Goal: Transaction & Acquisition: Purchase product/service

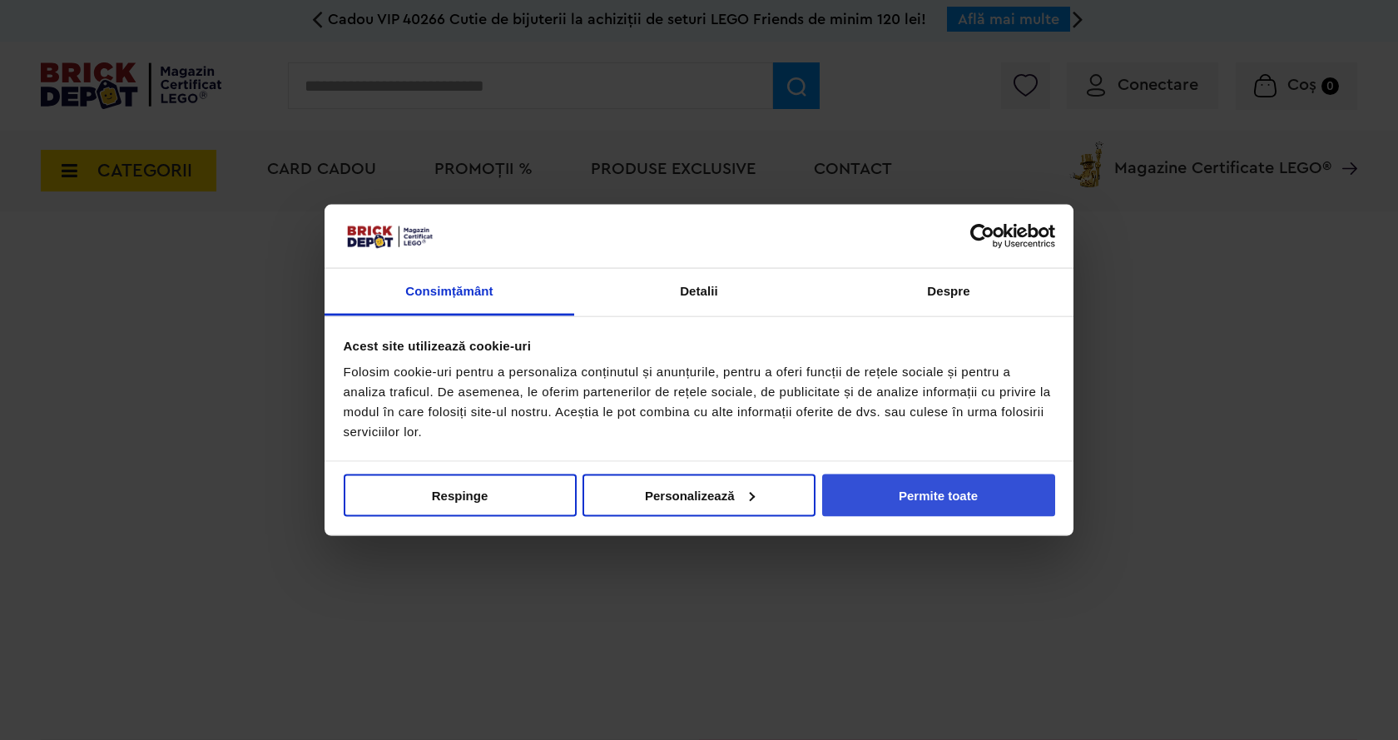
click at [906, 492] on button "Permite toate" at bounding box center [938, 495] width 233 height 42
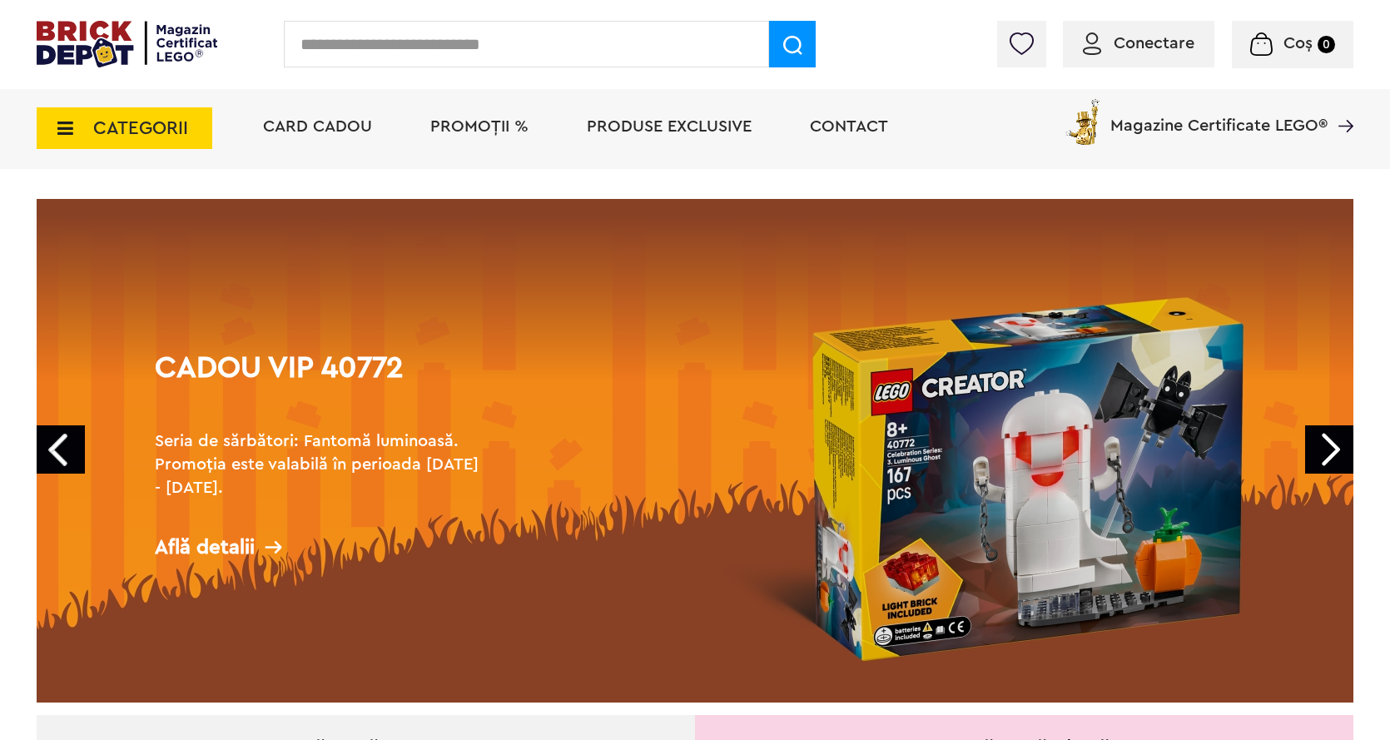
scroll to position [83, 0]
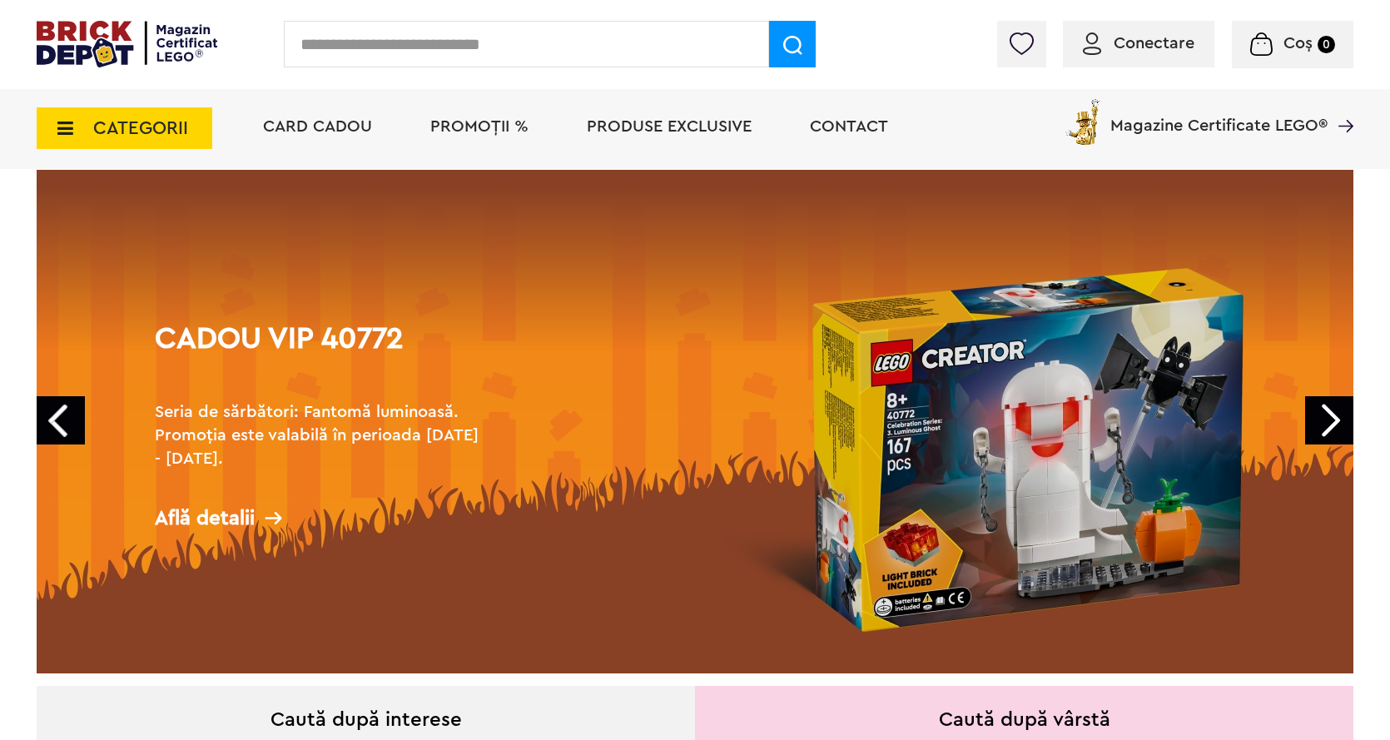
click at [1330, 425] on link "Next" at bounding box center [1329, 420] width 48 height 48
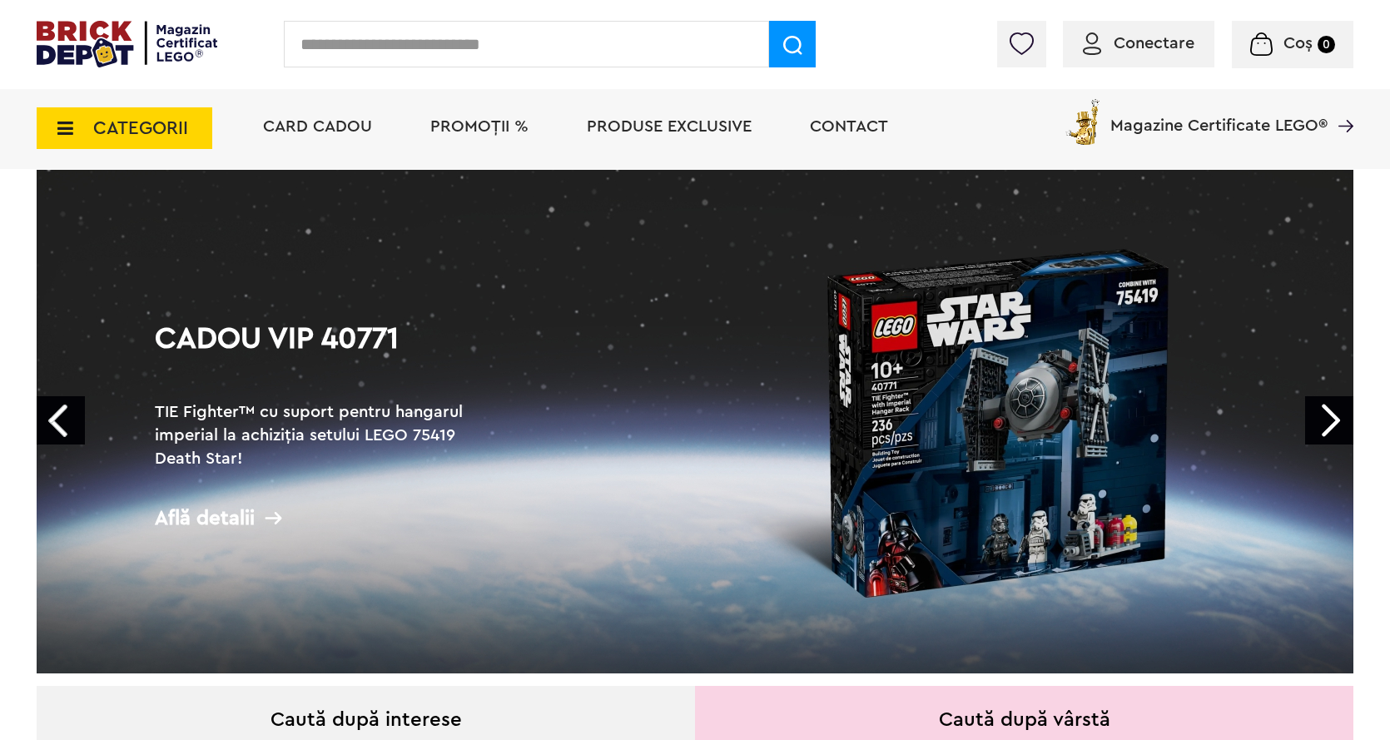
click at [1330, 425] on link "Next" at bounding box center [1329, 420] width 48 height 48
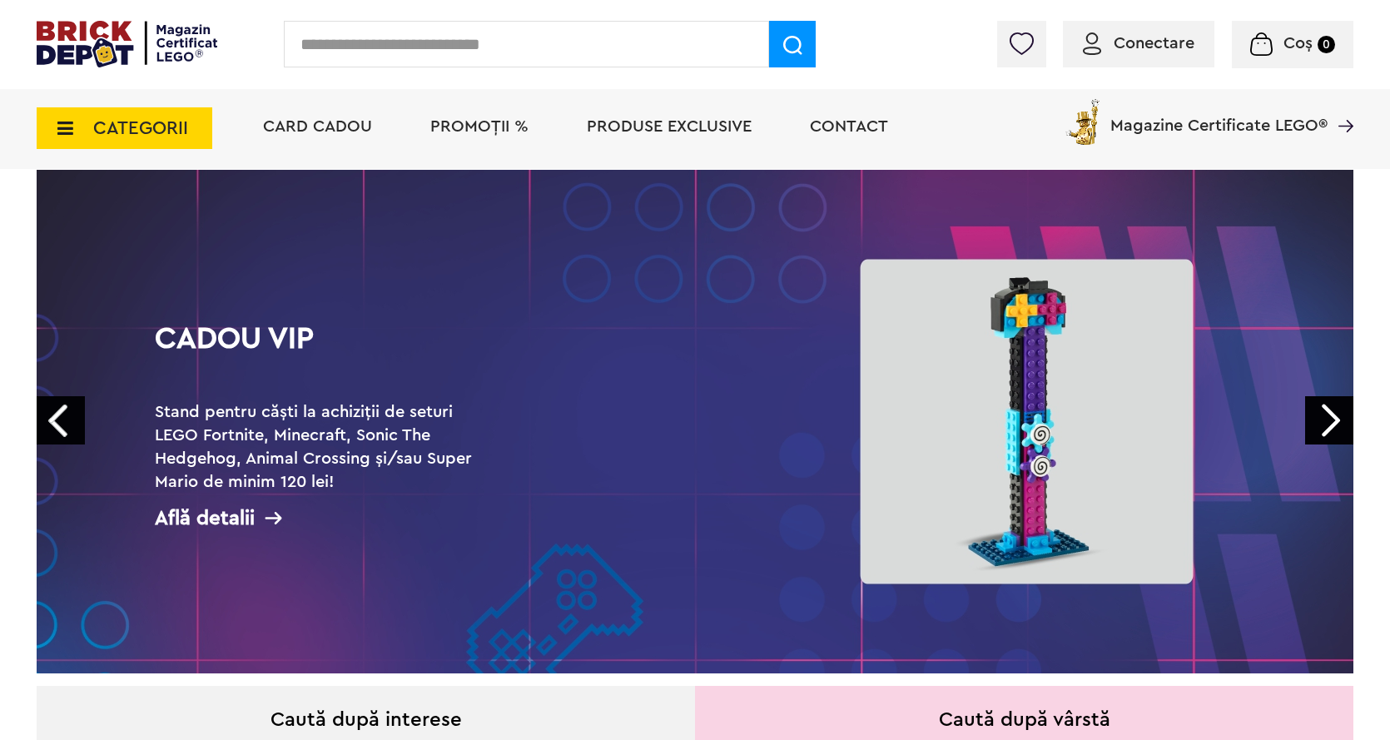
click at [1330, 425] on link "Next" at bounding box center [1329, 420] width 48 height 48
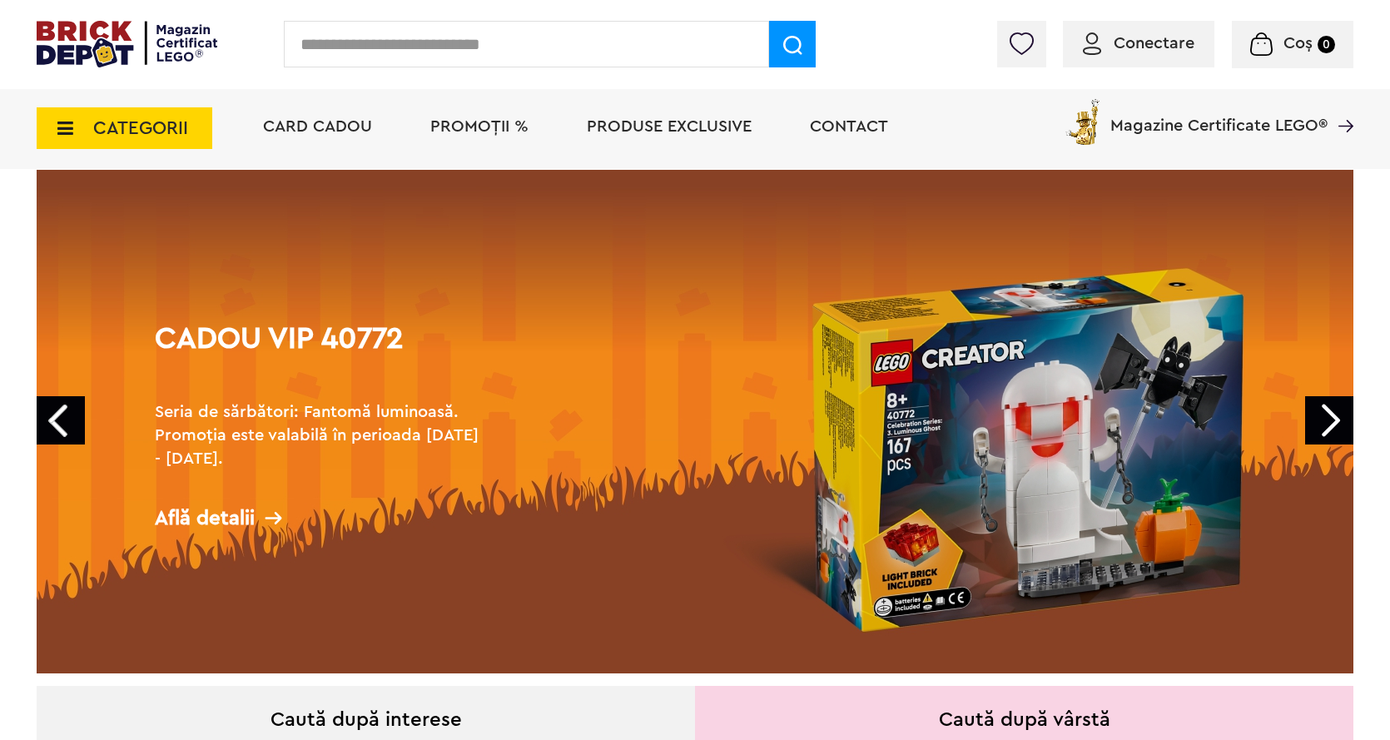
click at [1330, 425] on link "Next" at bounding box center [1329, 420] width 48 height 48
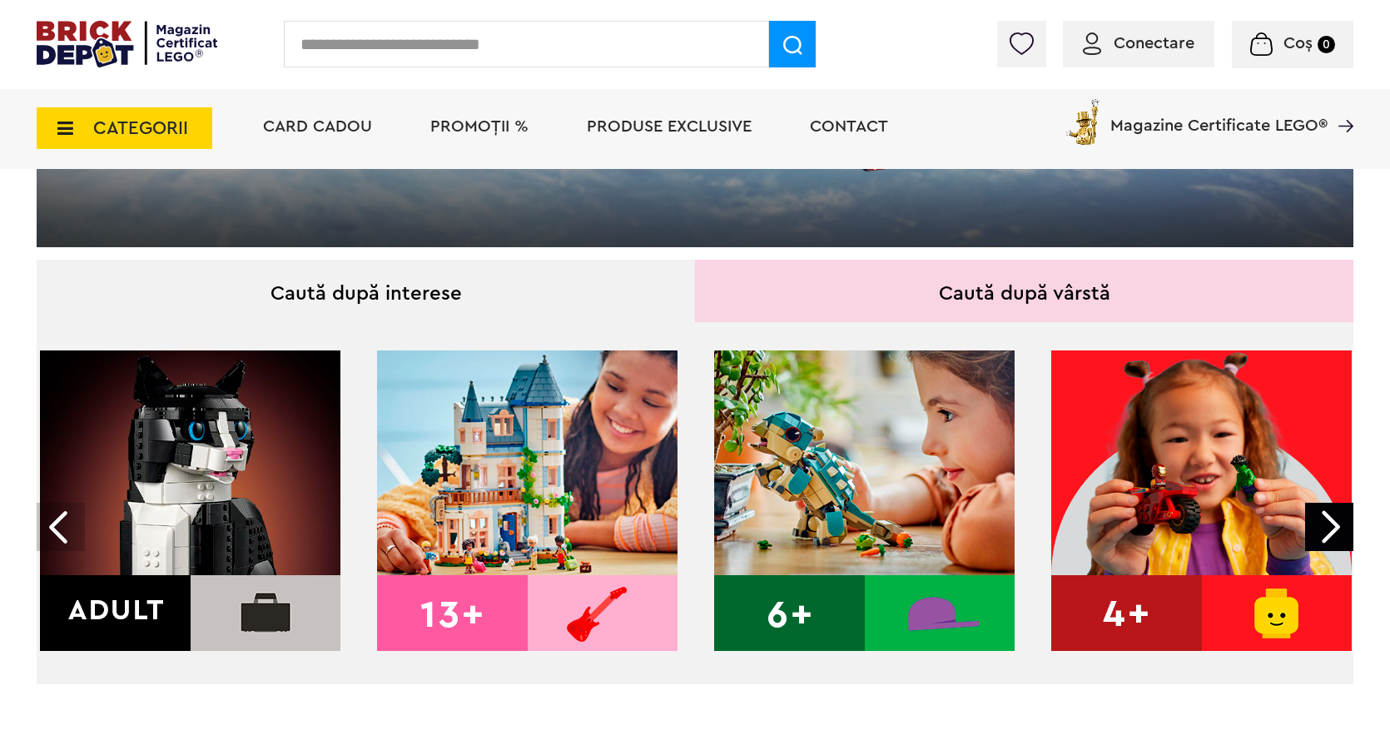
scroll to position [666, 0]
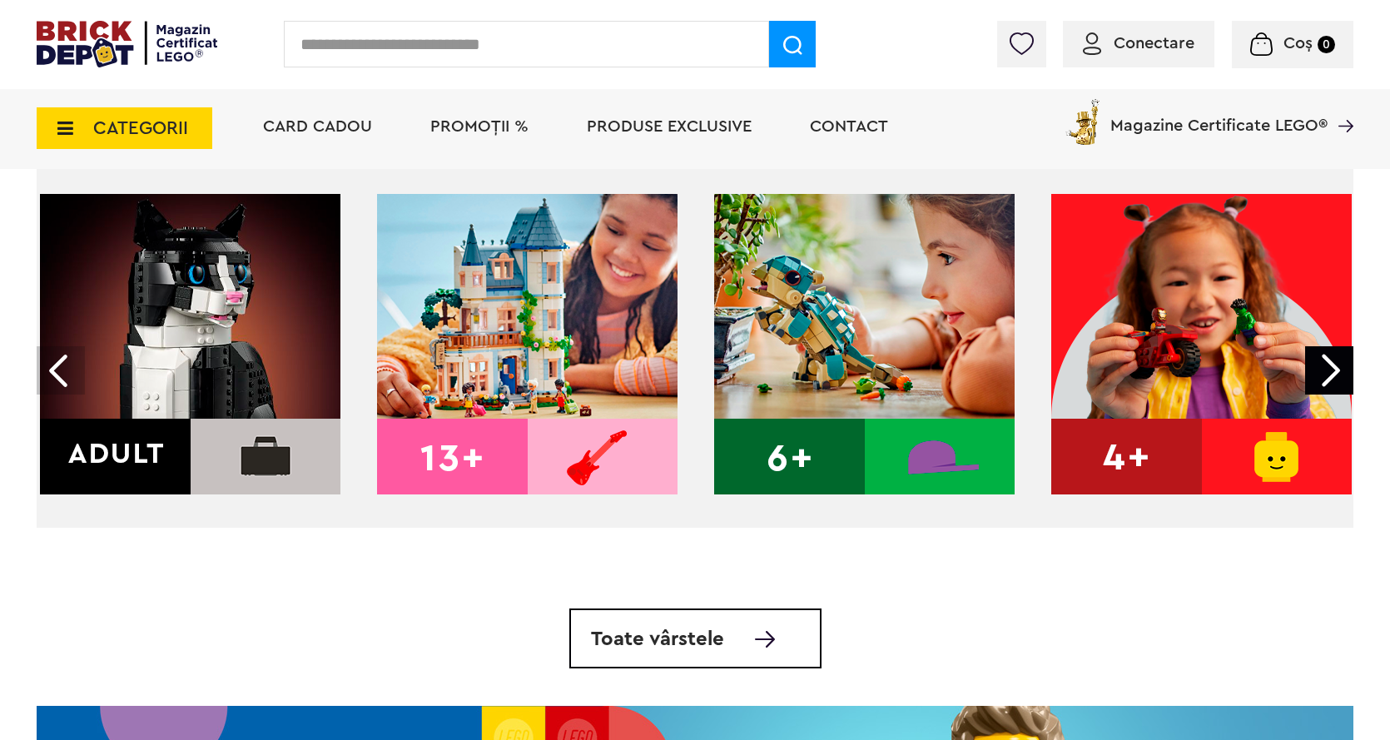
click at [468, 443] on img at bounding box center [527, 344] width 301 height 301
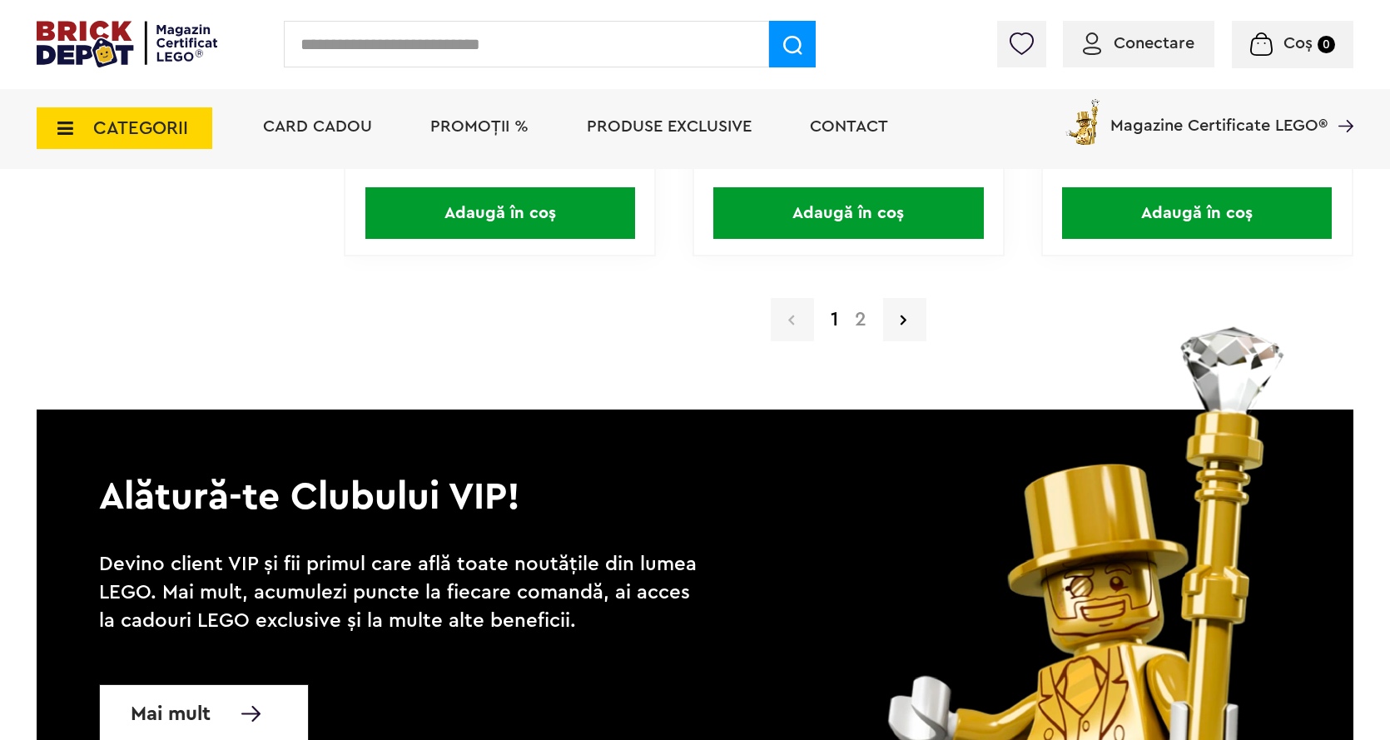
scroll to position [3496, 0]
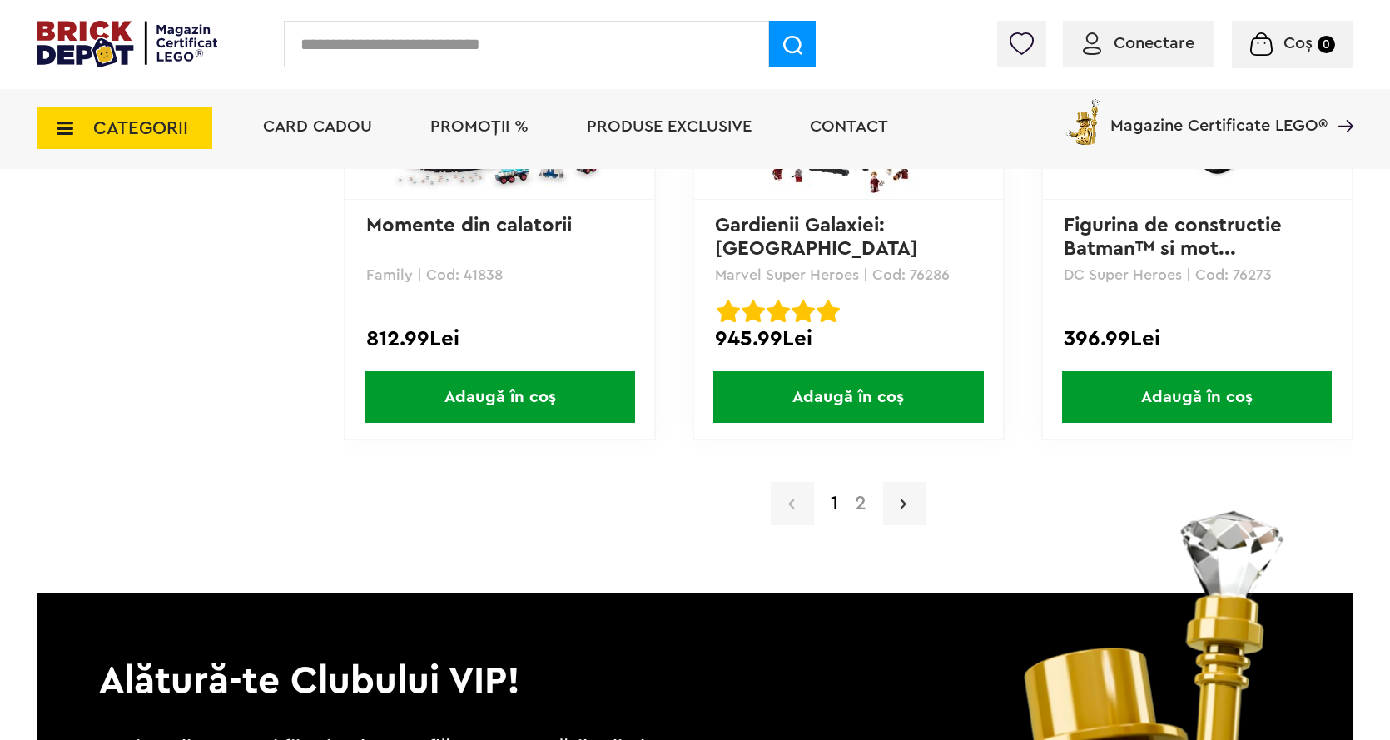
click at [902, 506] on icon at bounding box center [904, 503] width 6 height 17
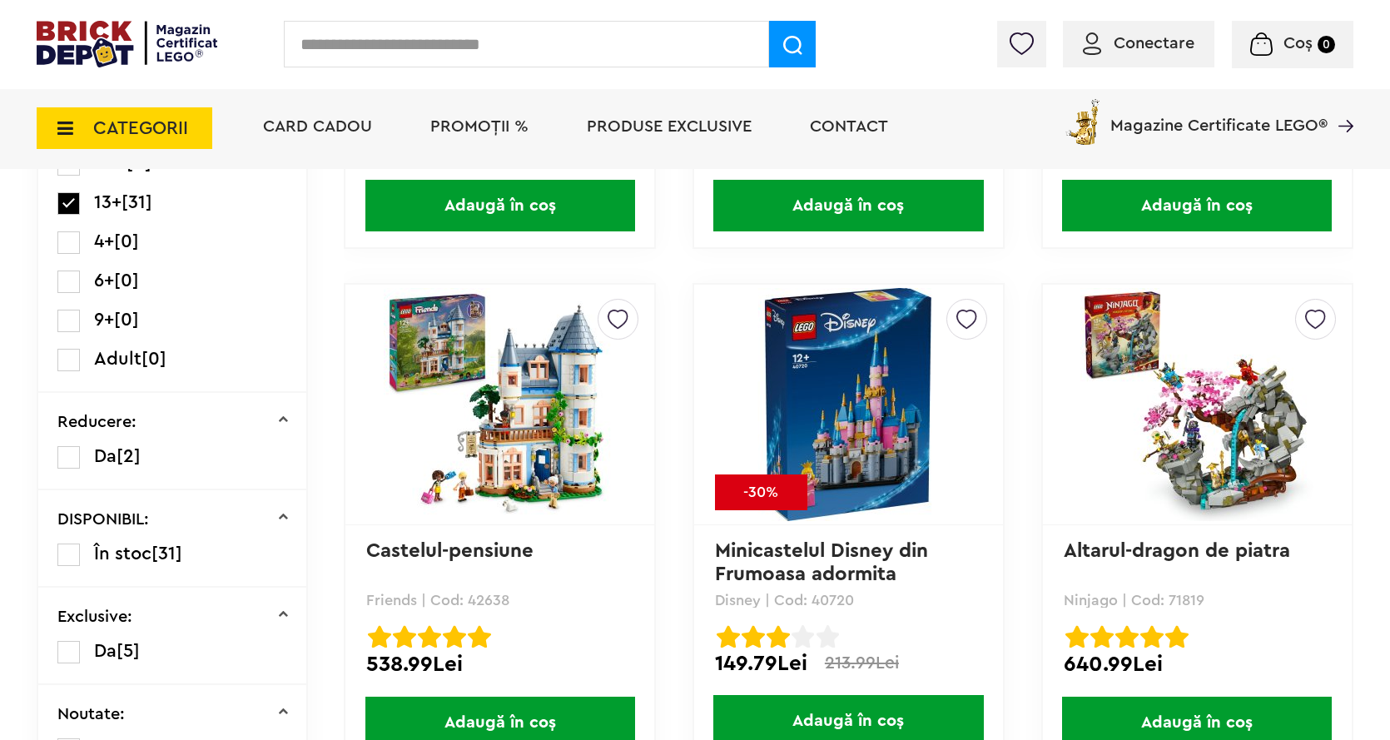
scroll to position [583, 0]
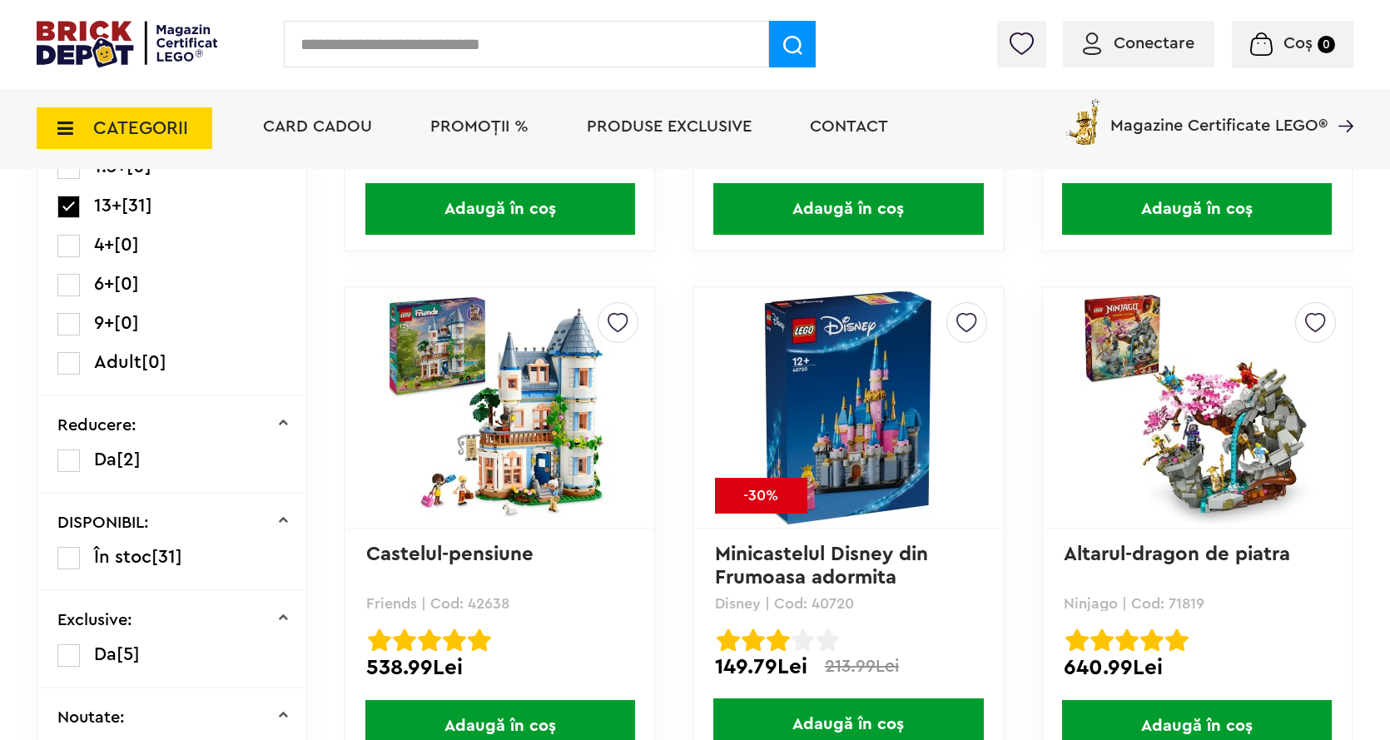
click at [477, 122] on span "PROMOȚII %" at bounding box center [479, 126] width 98 height 17
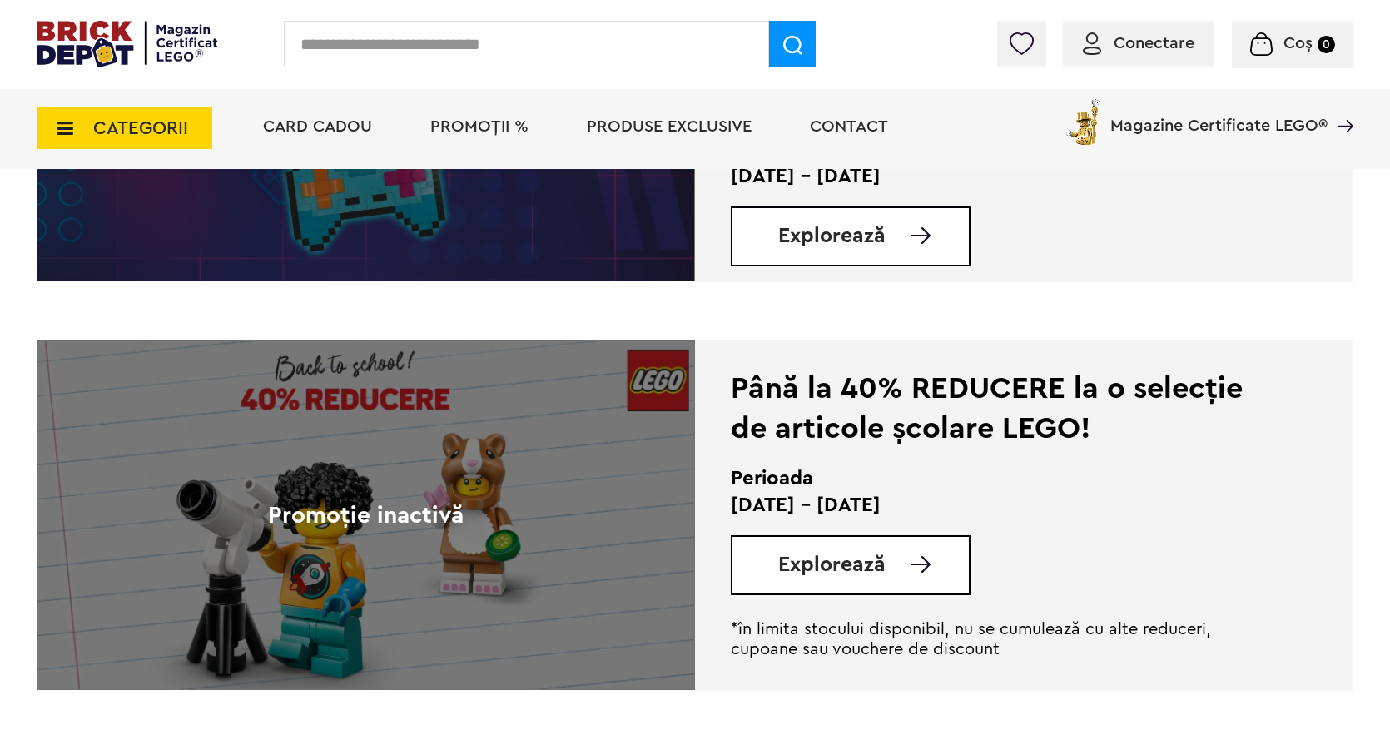
scroll to position [3579, 0]
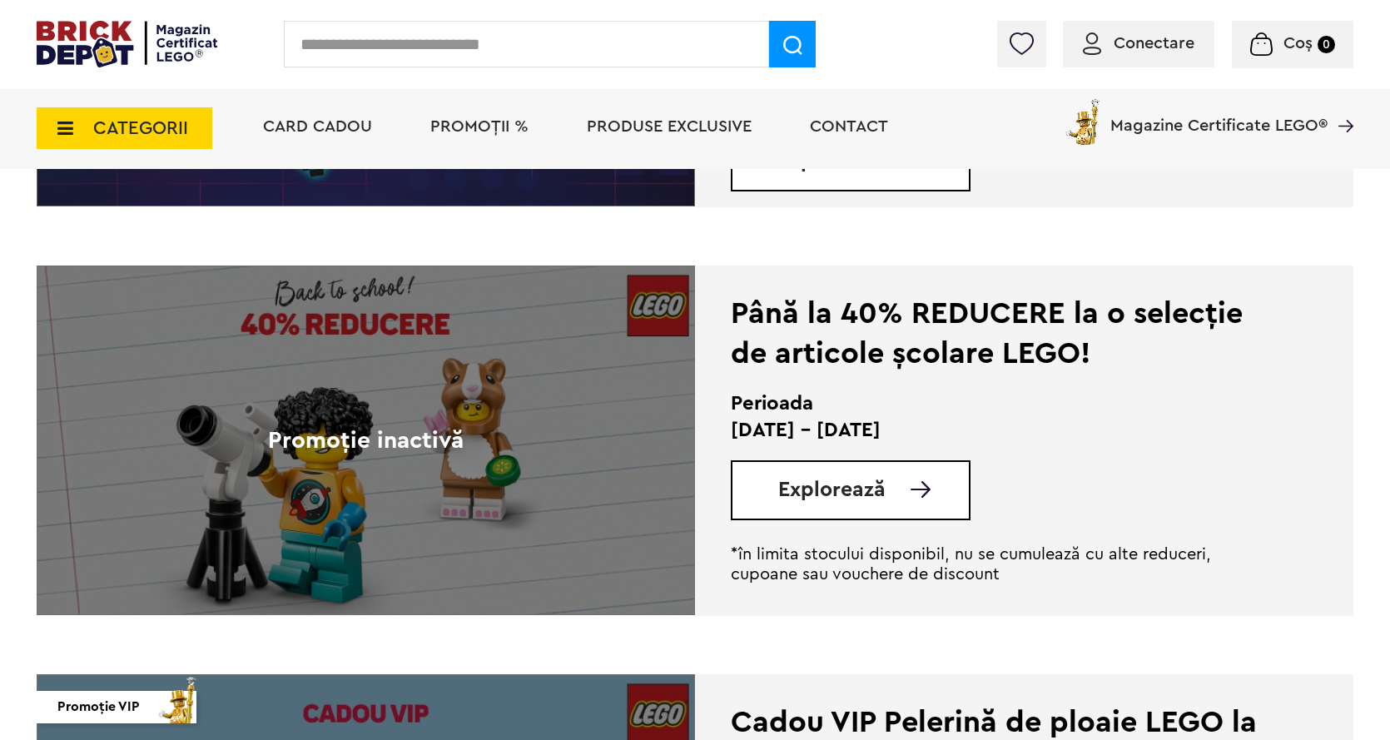
click at [848, 492] on span "Explorează" at bounding box center [831, 489] width 107 height 21
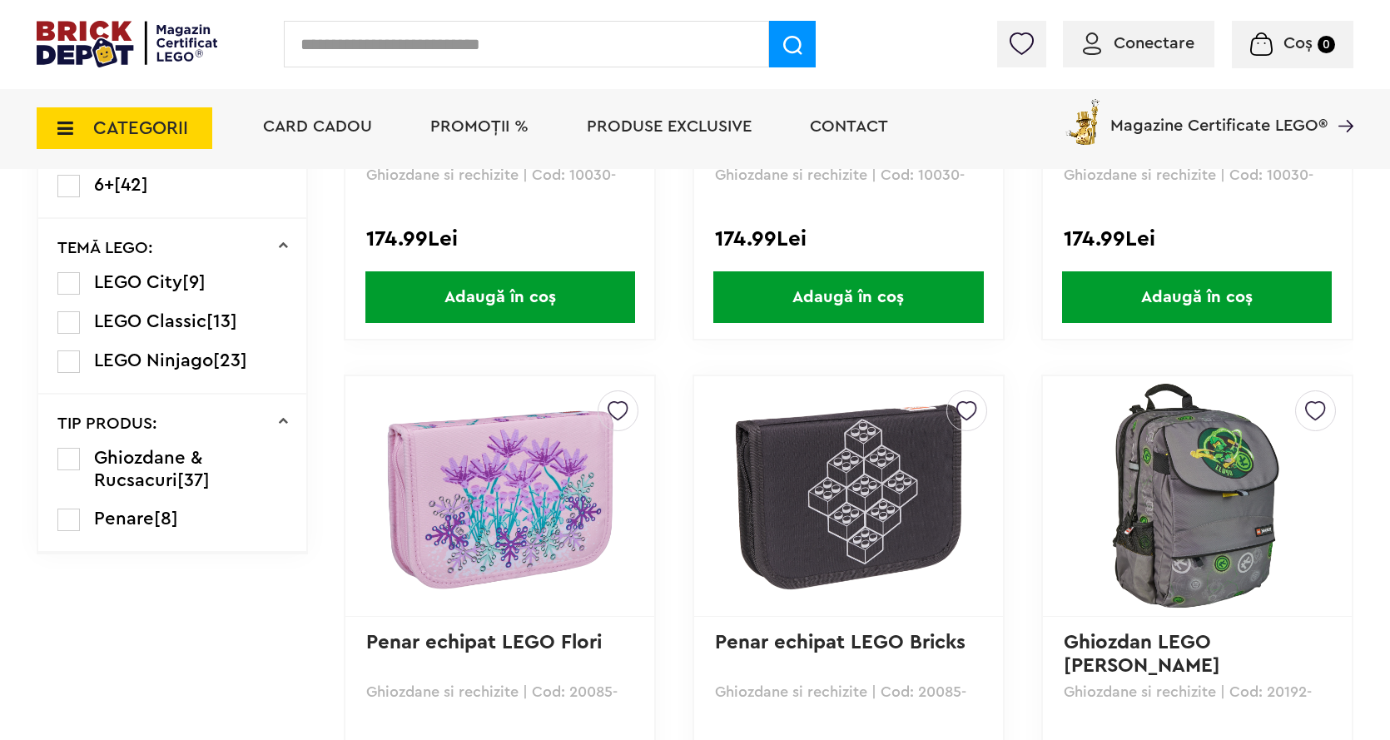
scroll to position [1082, 0]
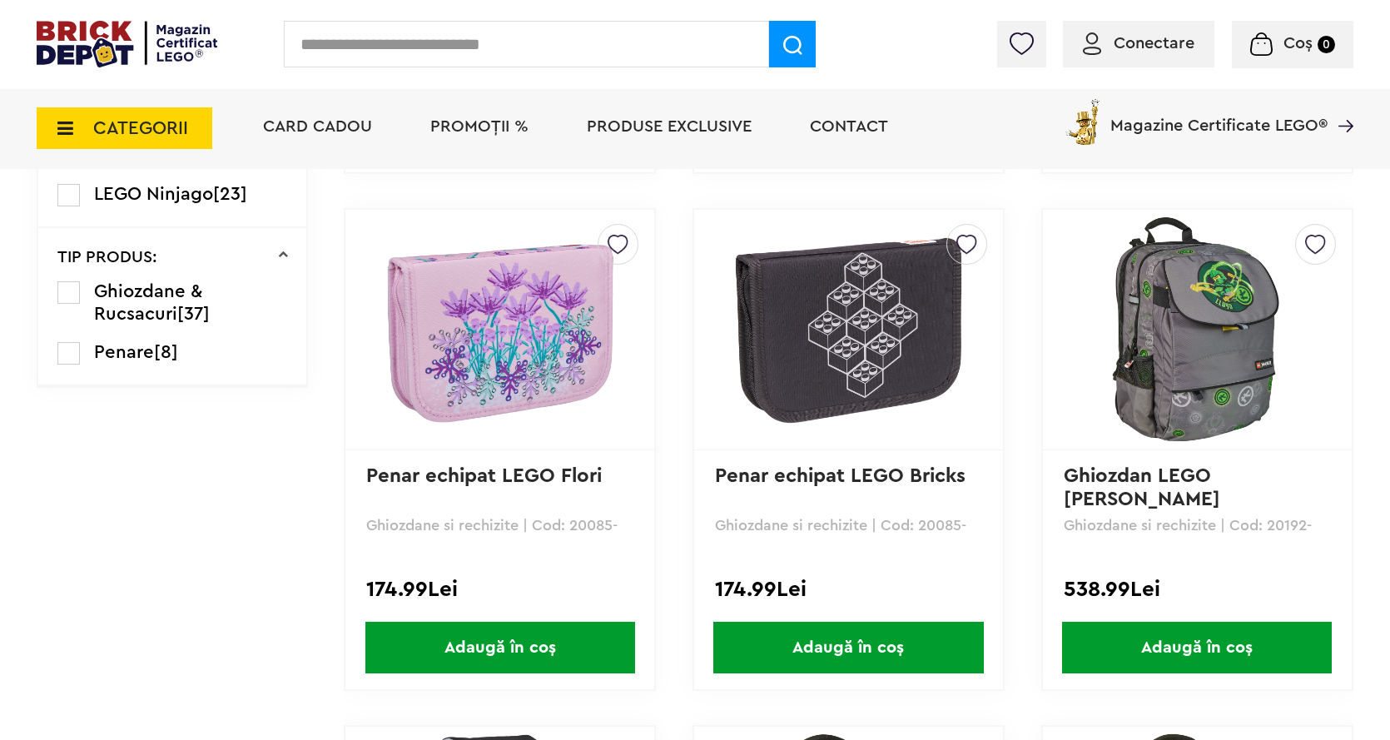
click at [510, 479] on link "Penar echipat LEGO Flori" at bounding box center [484, 476] width 236 height 20
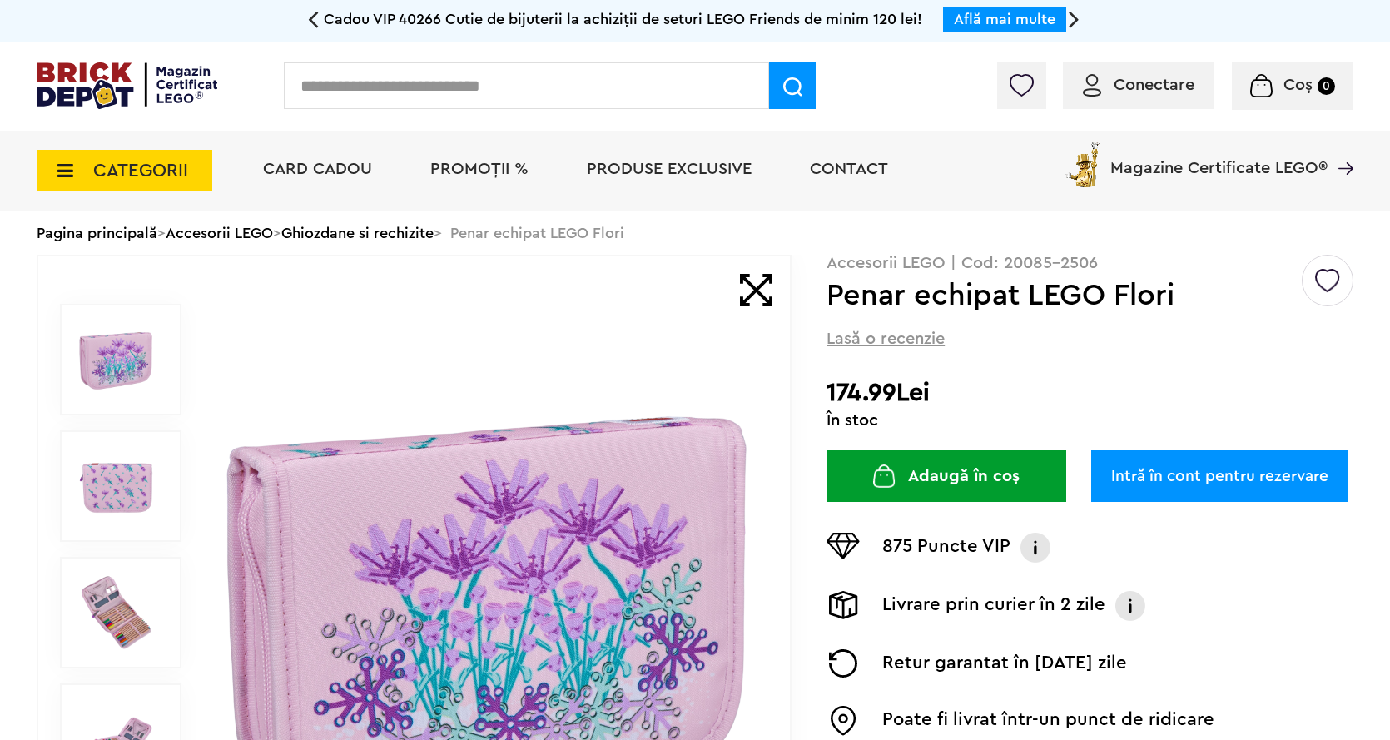
click at [111, 620] on img at bounding box center [115, 612] width 75 height 75
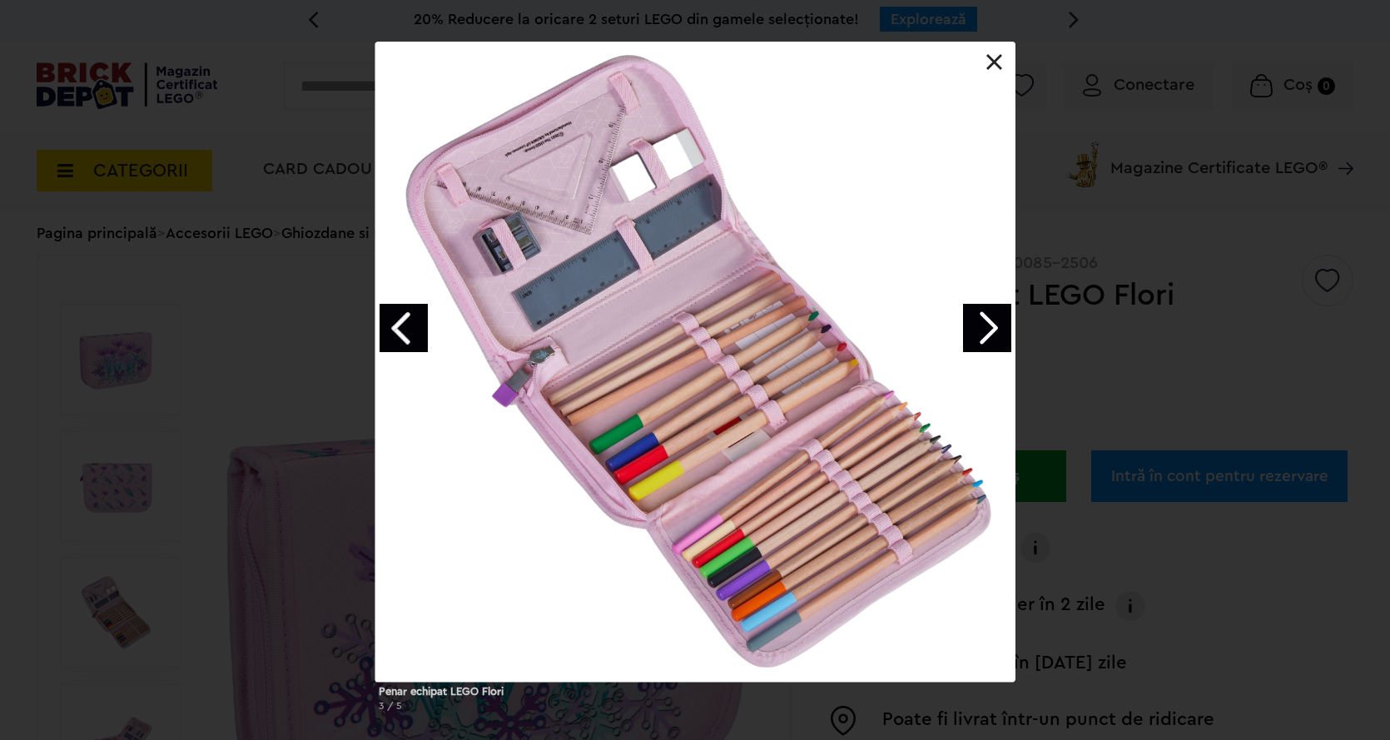
click at [1001, 62] on link at bounding box center [994, 62] width 17 height 17
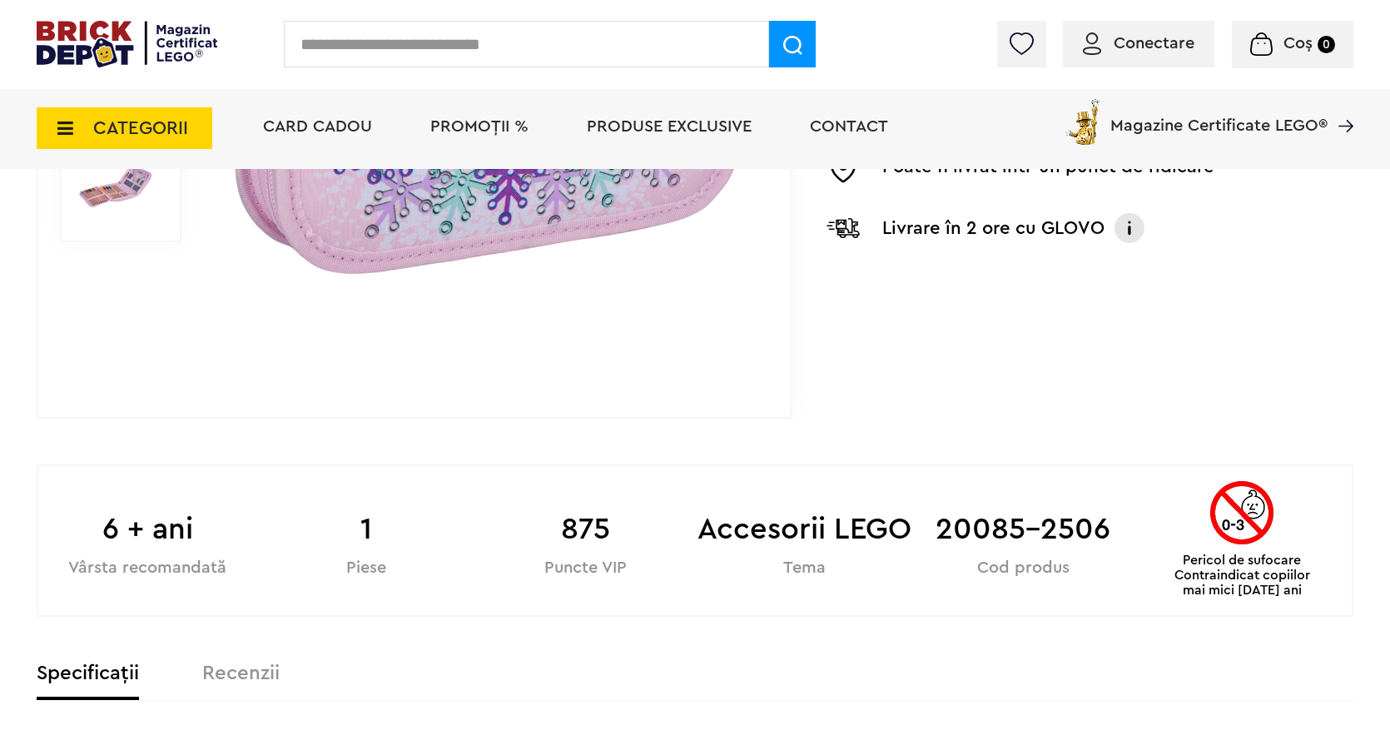
scroll to position [916, 0]
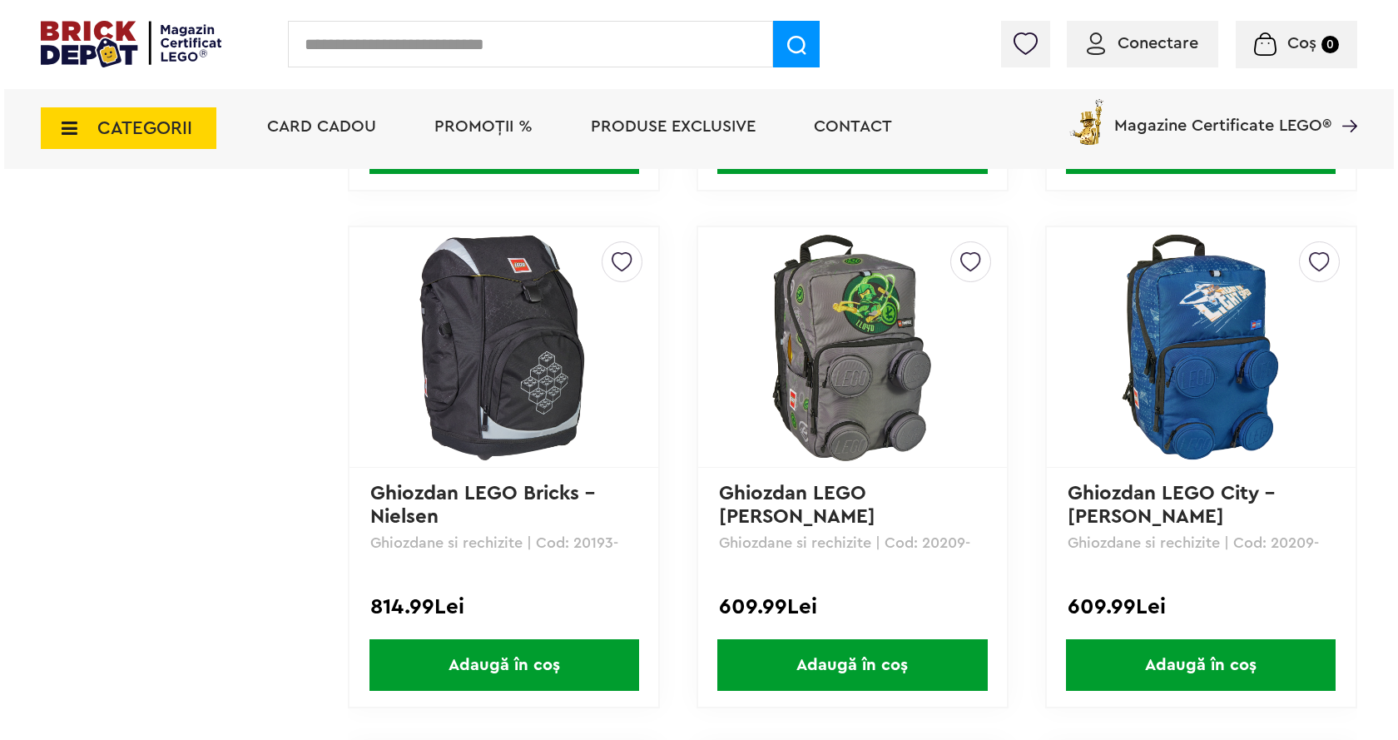
scroll to position [1082, 0]
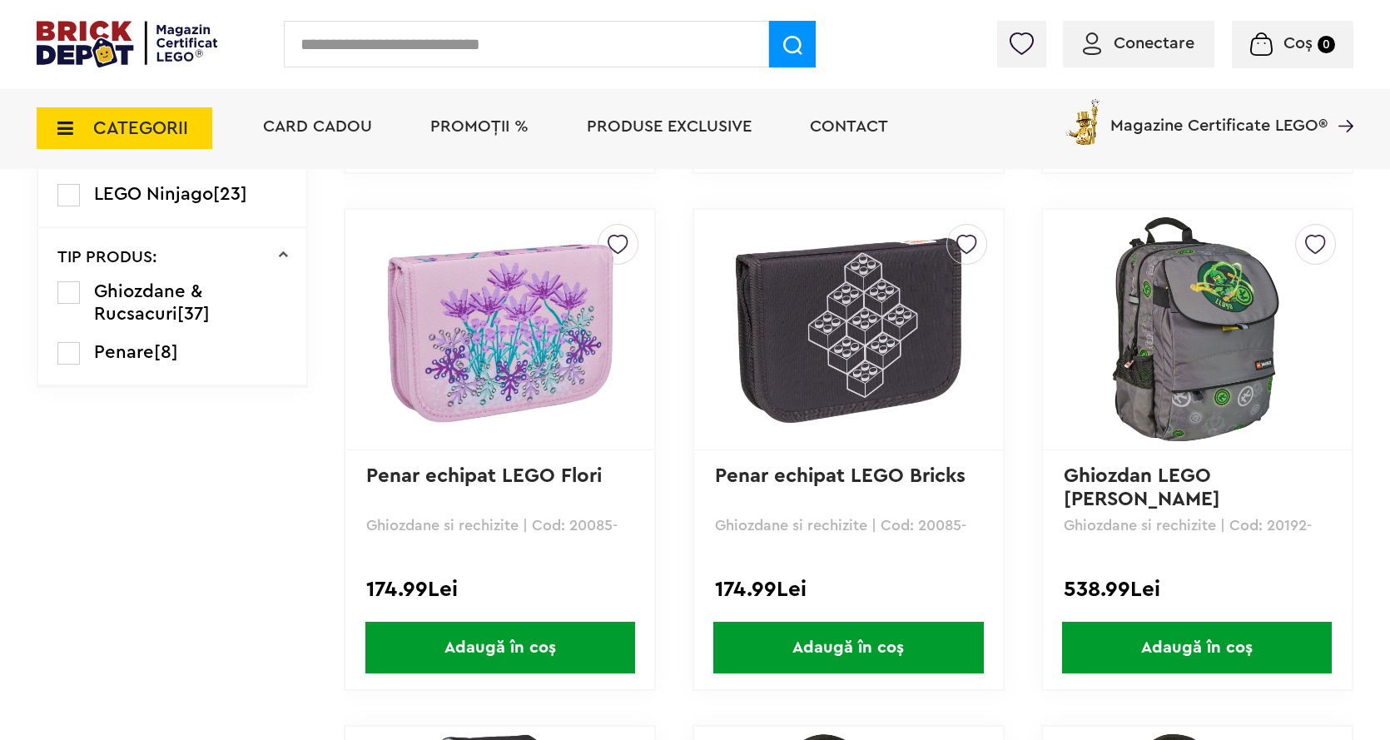
click at [72, 126] on icon at bounding box center [60, 128] width 26 height 18
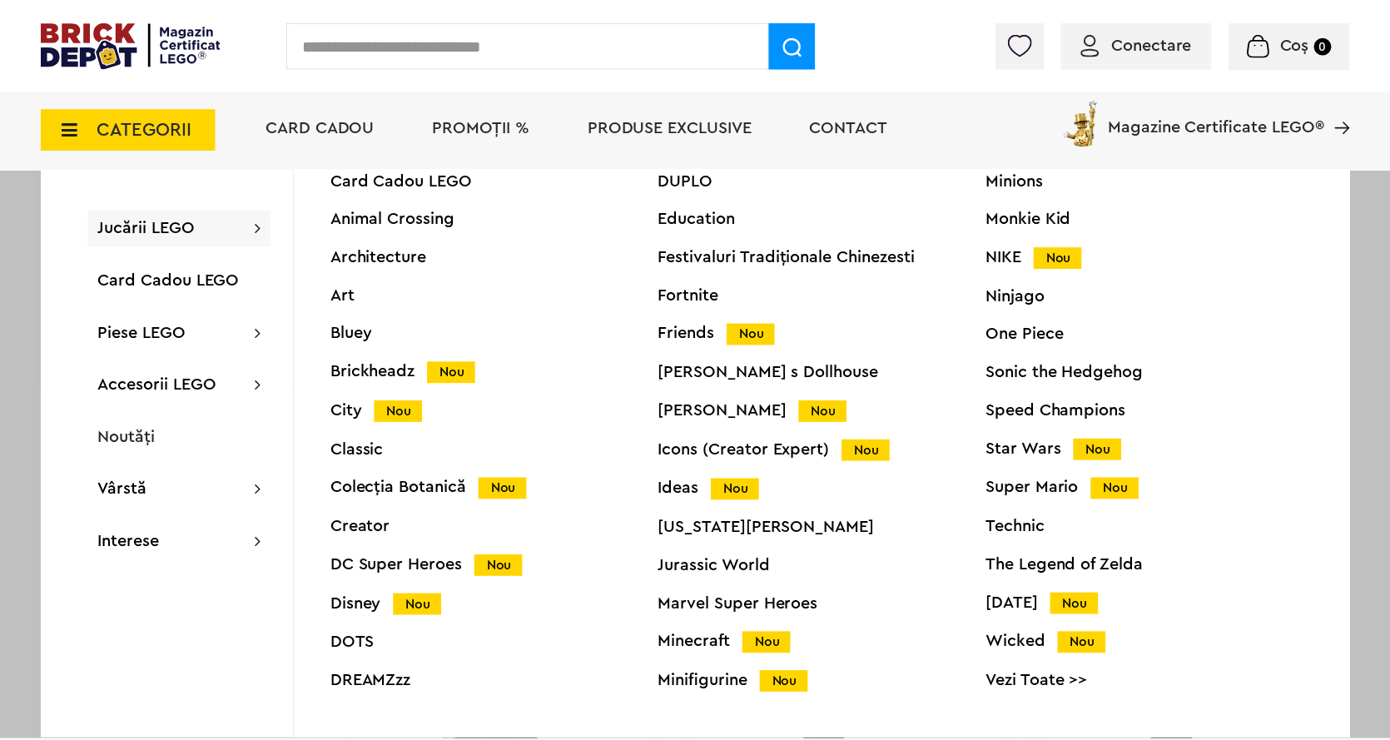
scroll to position [63, 0]
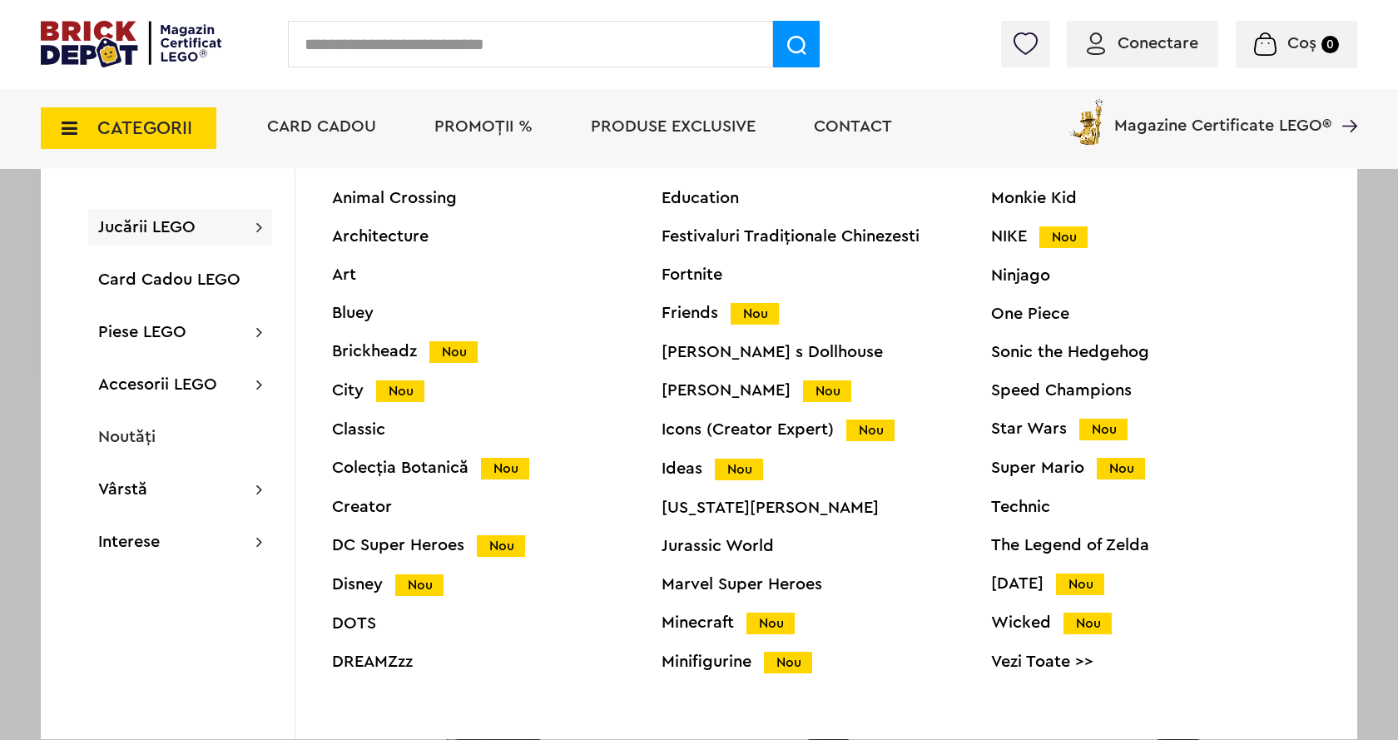
click at [1017, 665] on link "Vezi Toate >>" at bounding box center [1156, 661] width 330 height 17
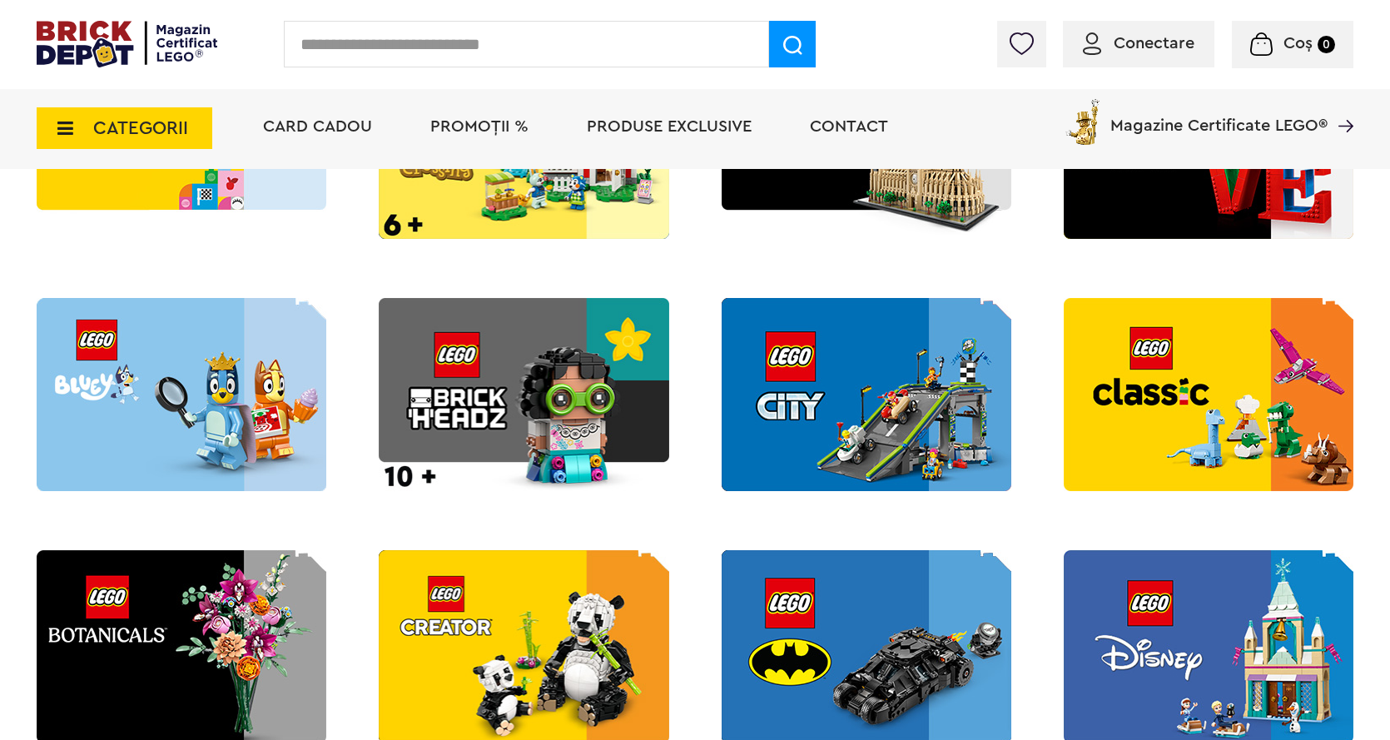
scroll to position [416, 0]
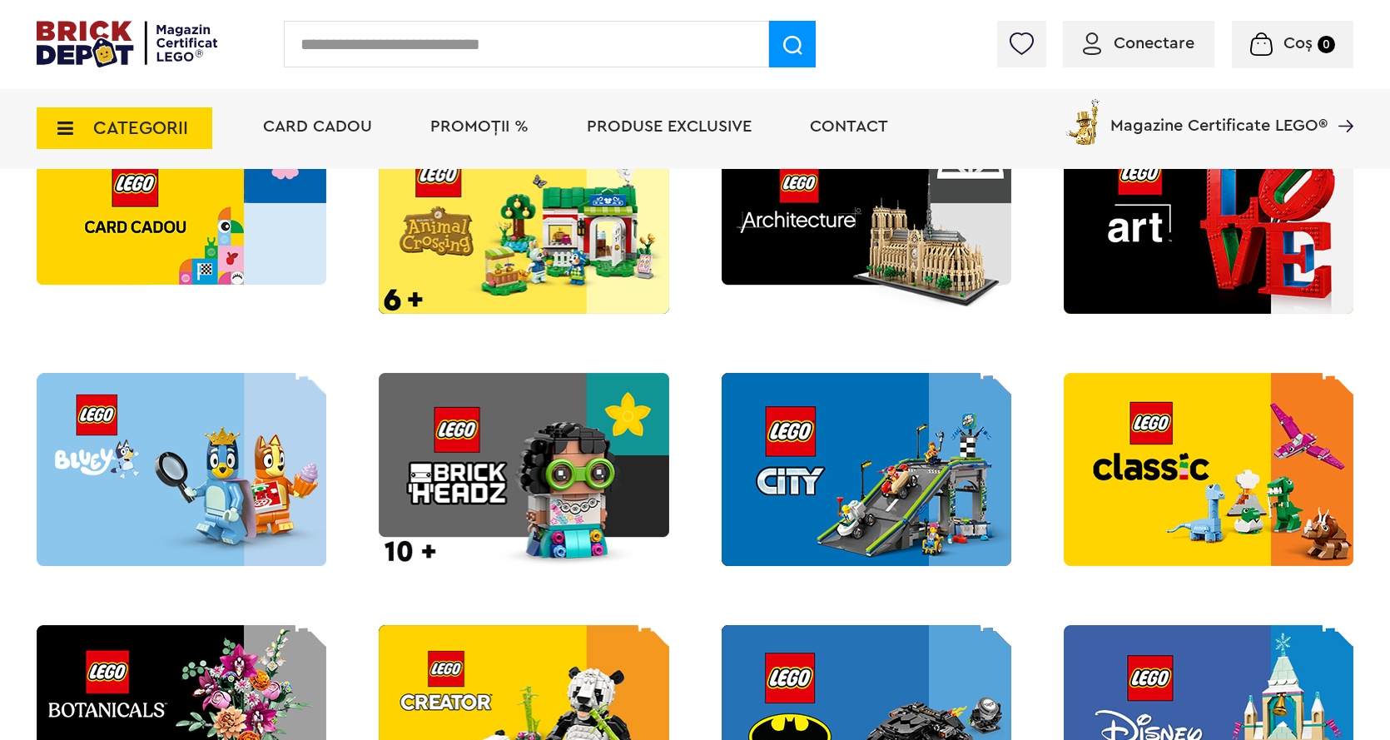
click at [1182, 241] on img at bounding box center [1209, 217] width 290 height 193
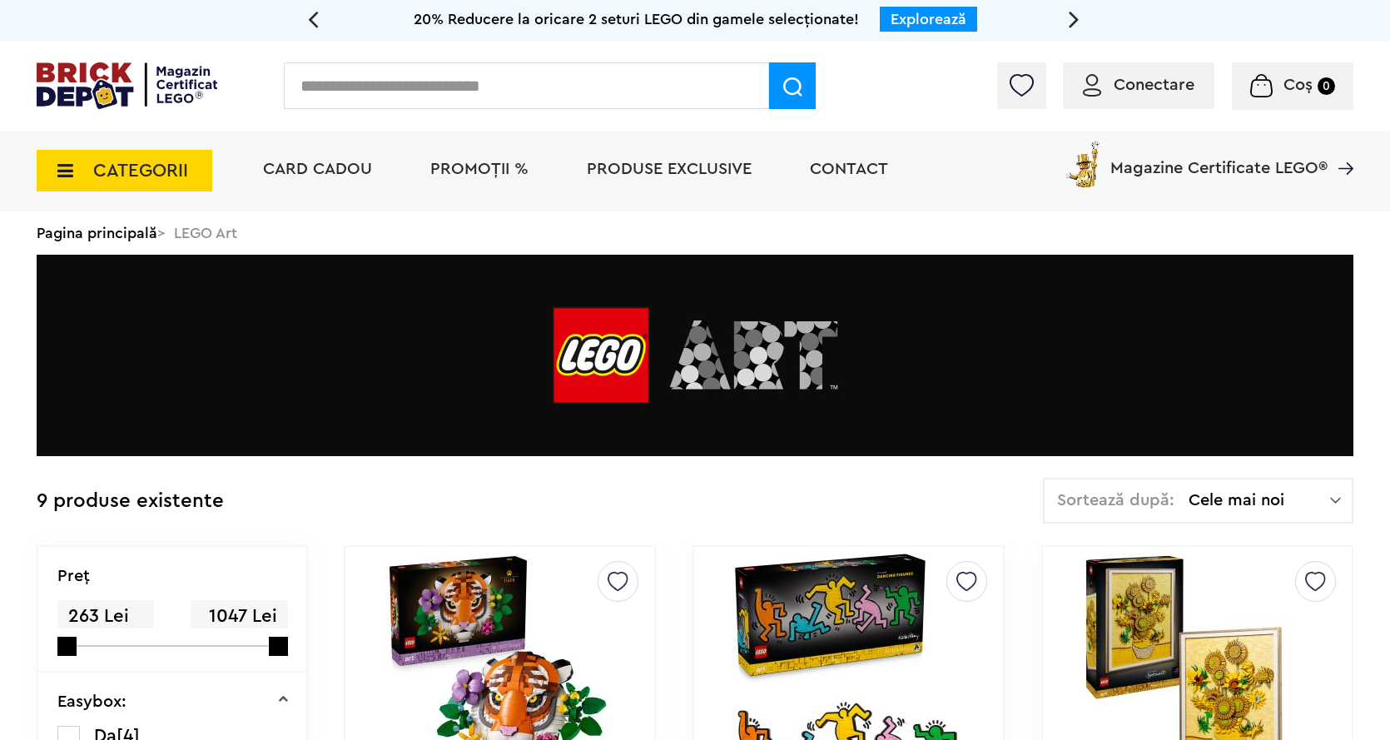
click at [336, 82] on input "text" at bounding box center [526, 85] width 485 height 47
type input "*******"
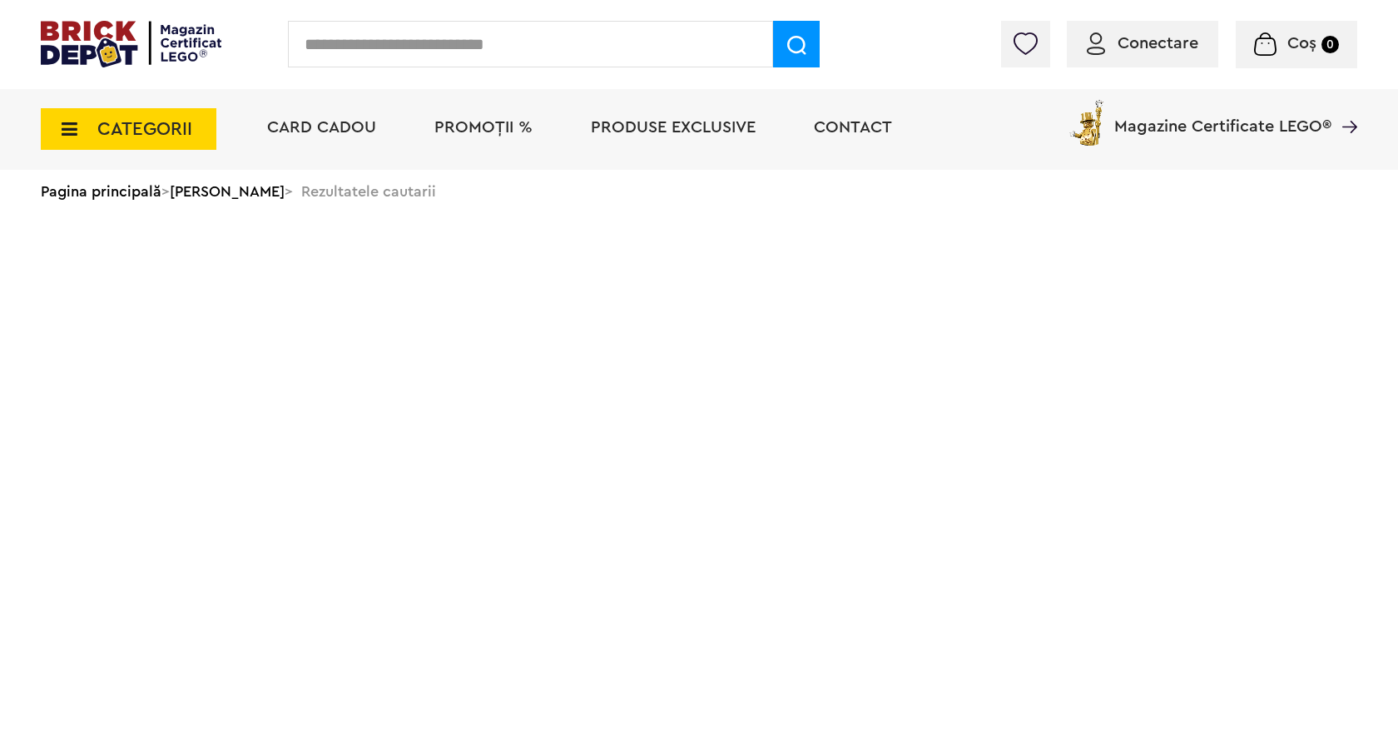
click at [347, 45] on input "text" at bounding box center [530, 44] width 485 height 47
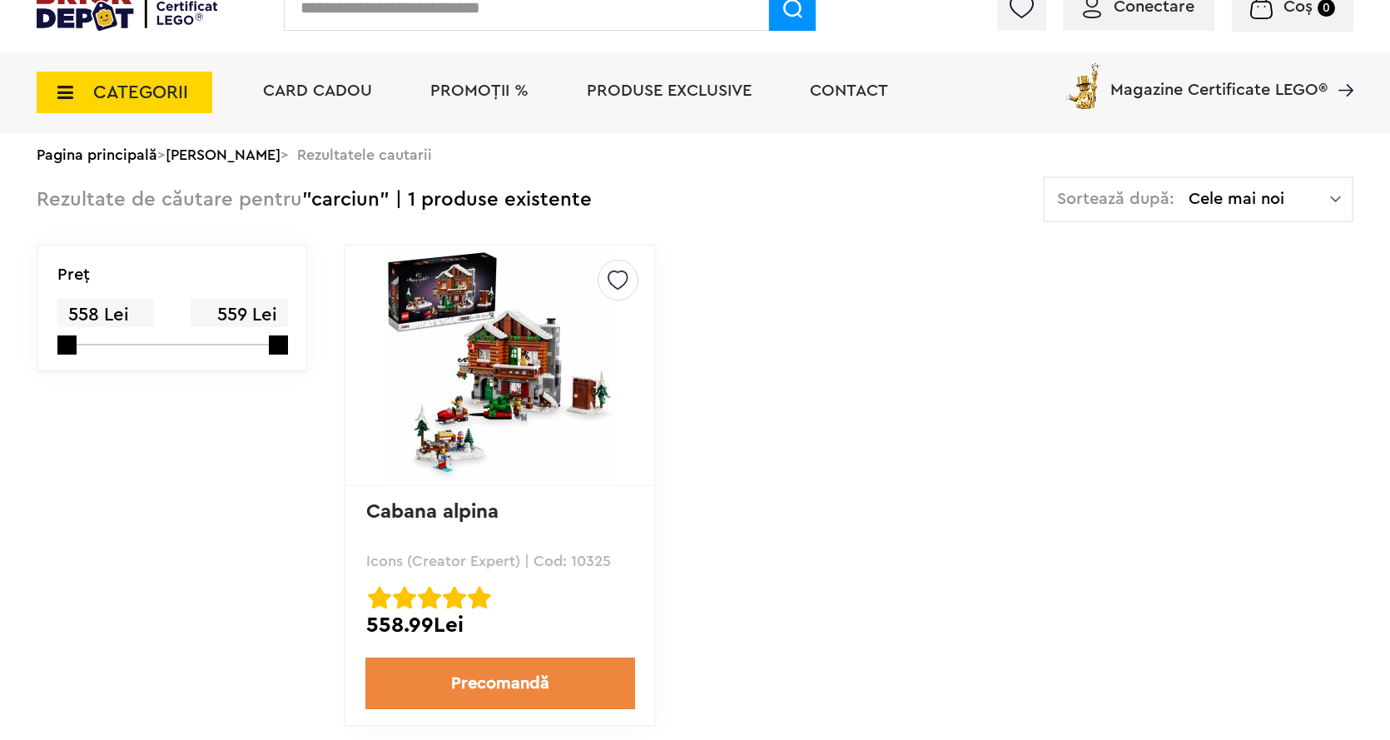
scroll to position [166, 0]
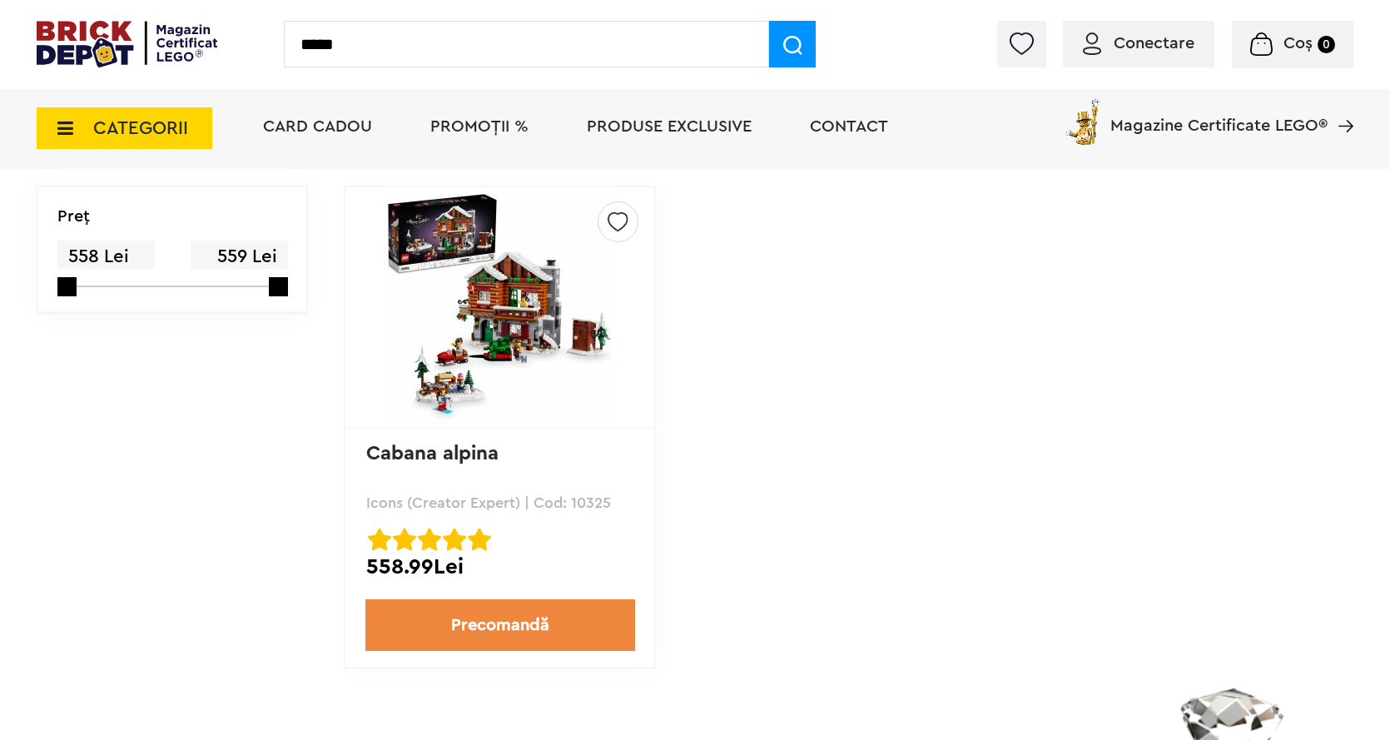
type input "*****"
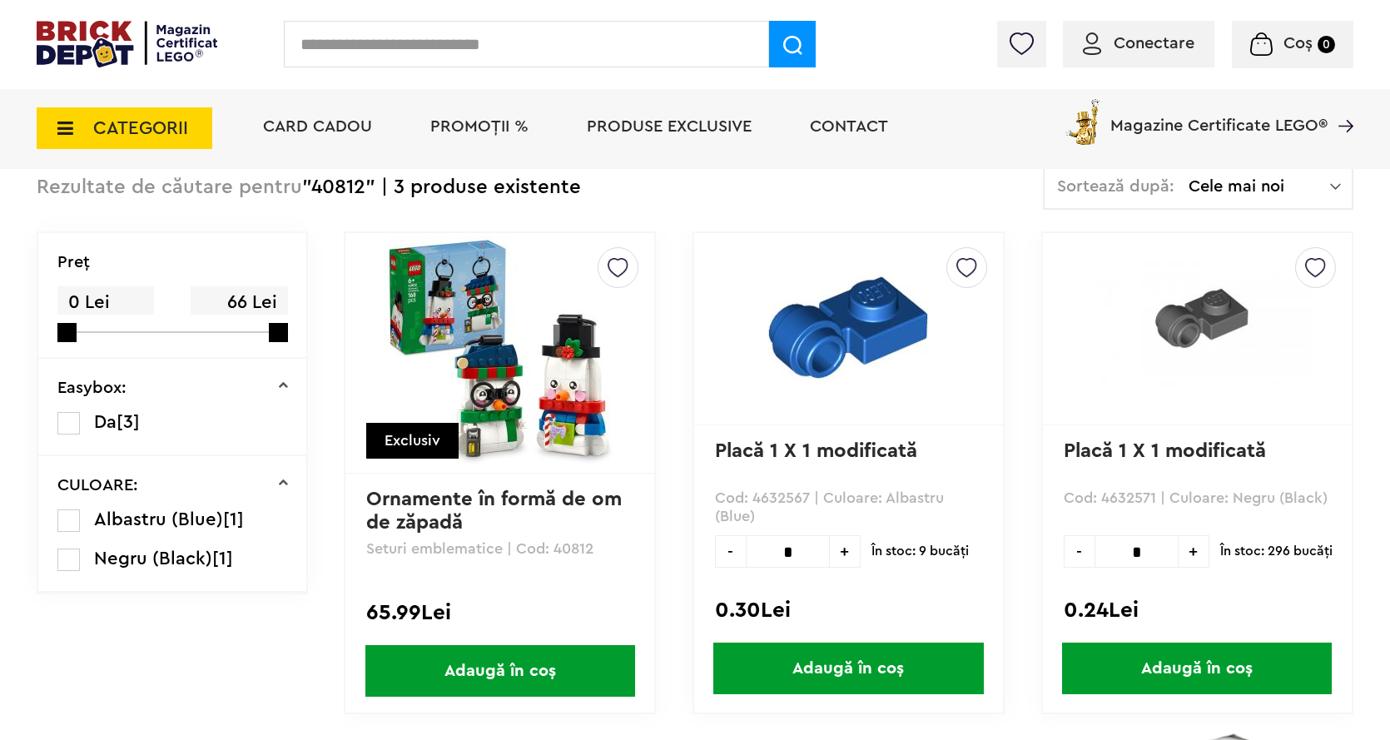
scroll to position [83, 0]
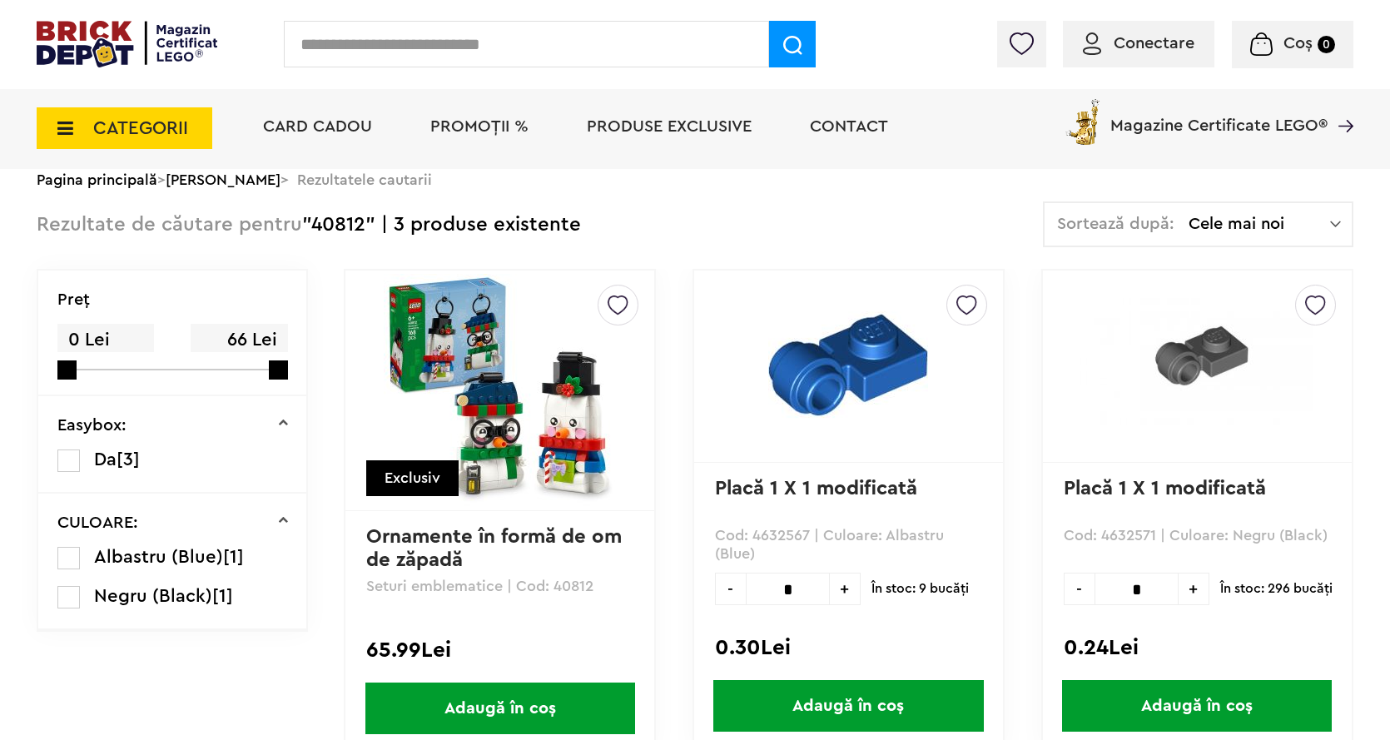
click at [544, 700] on span "Adaugă în coș" at bounding box center [500, 709] width 270 height 52
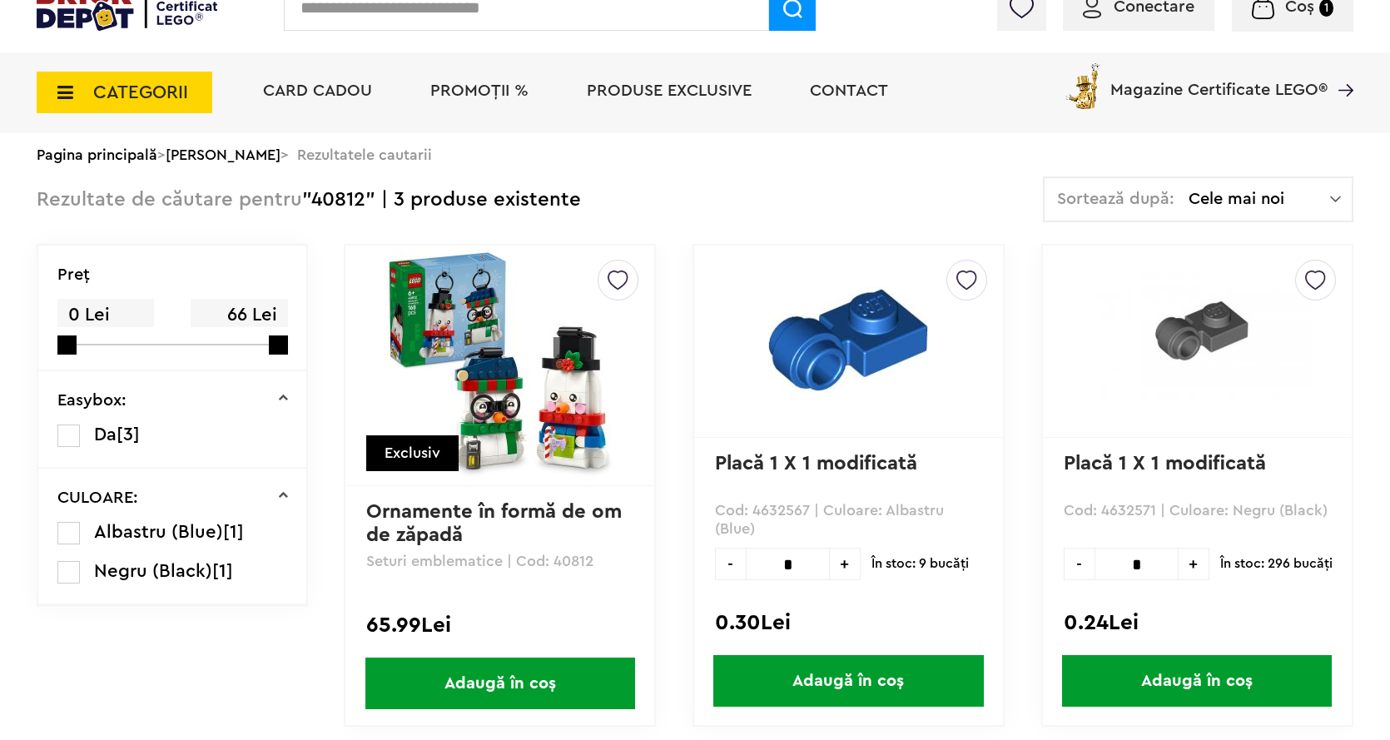
scroll to position [0, 0]
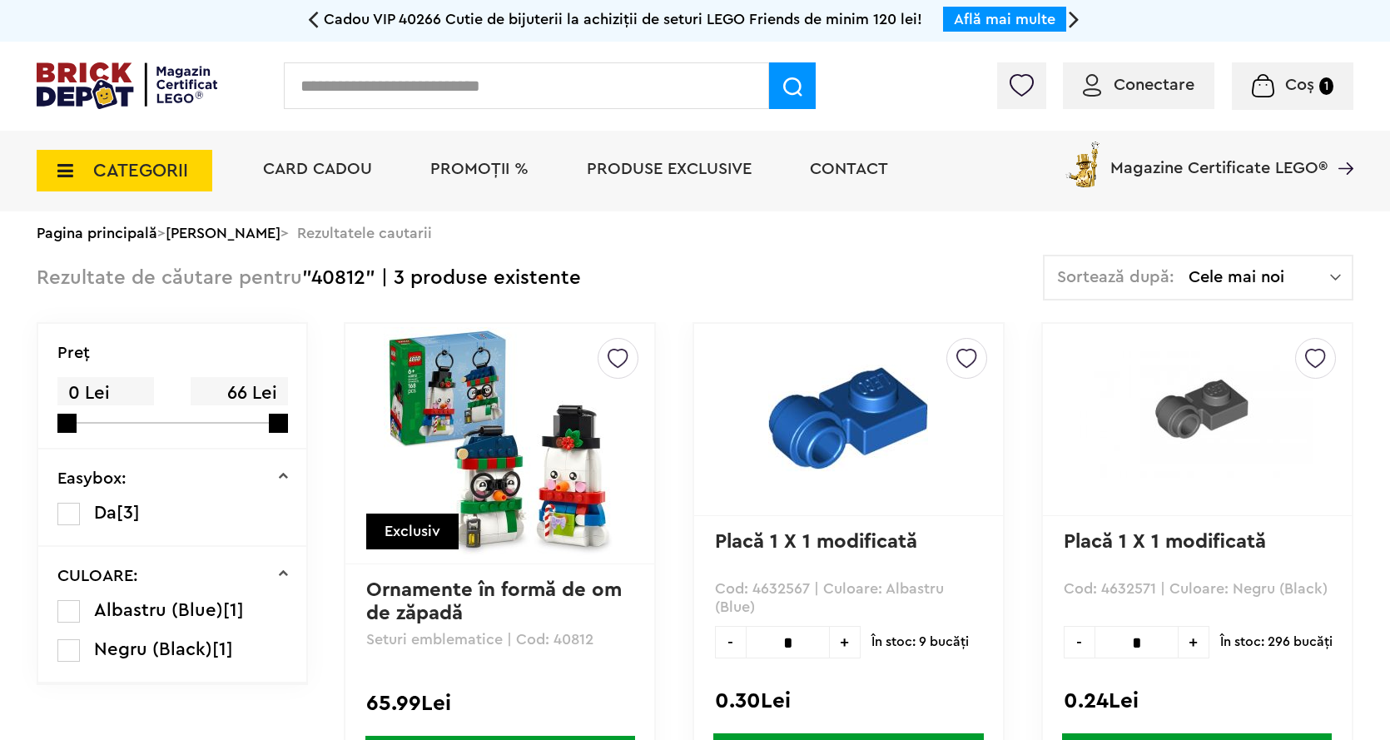
click at [848, 162] on span "Contact" at bounding box center [849, 169] width 78 height 17
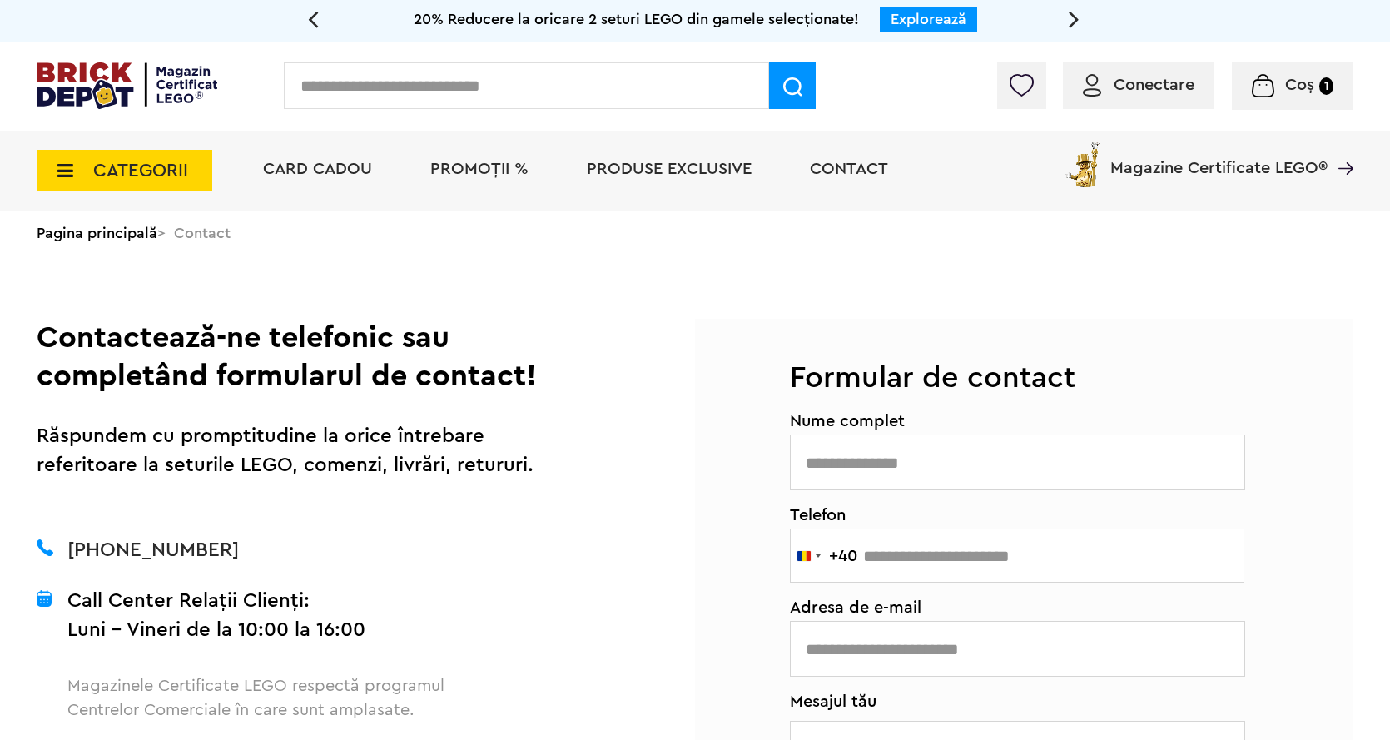
click at [112, 167] on span "CATEGORII" at bounding box center [140, 170] width 95 height 18
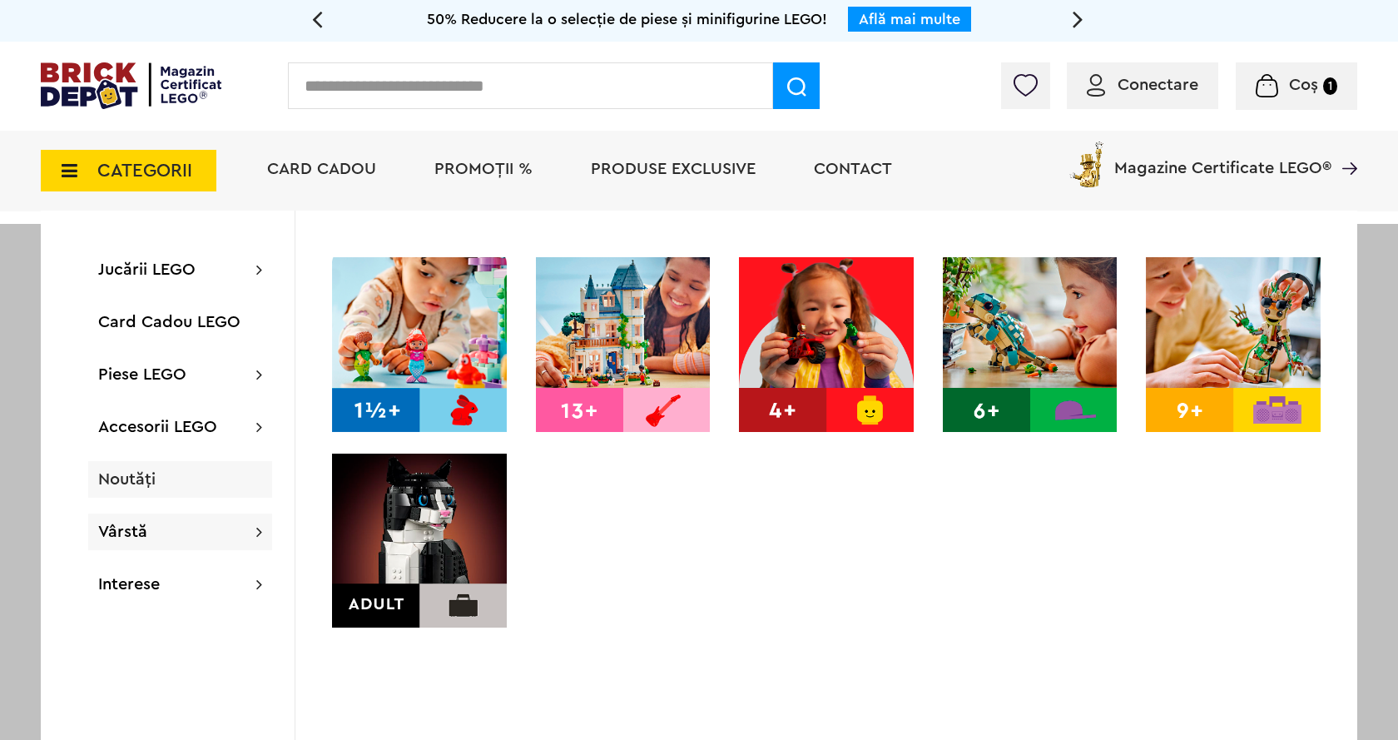
click at [140, 469] on div "Noutăți" at bounding box center [180, 479] width 184 height 37
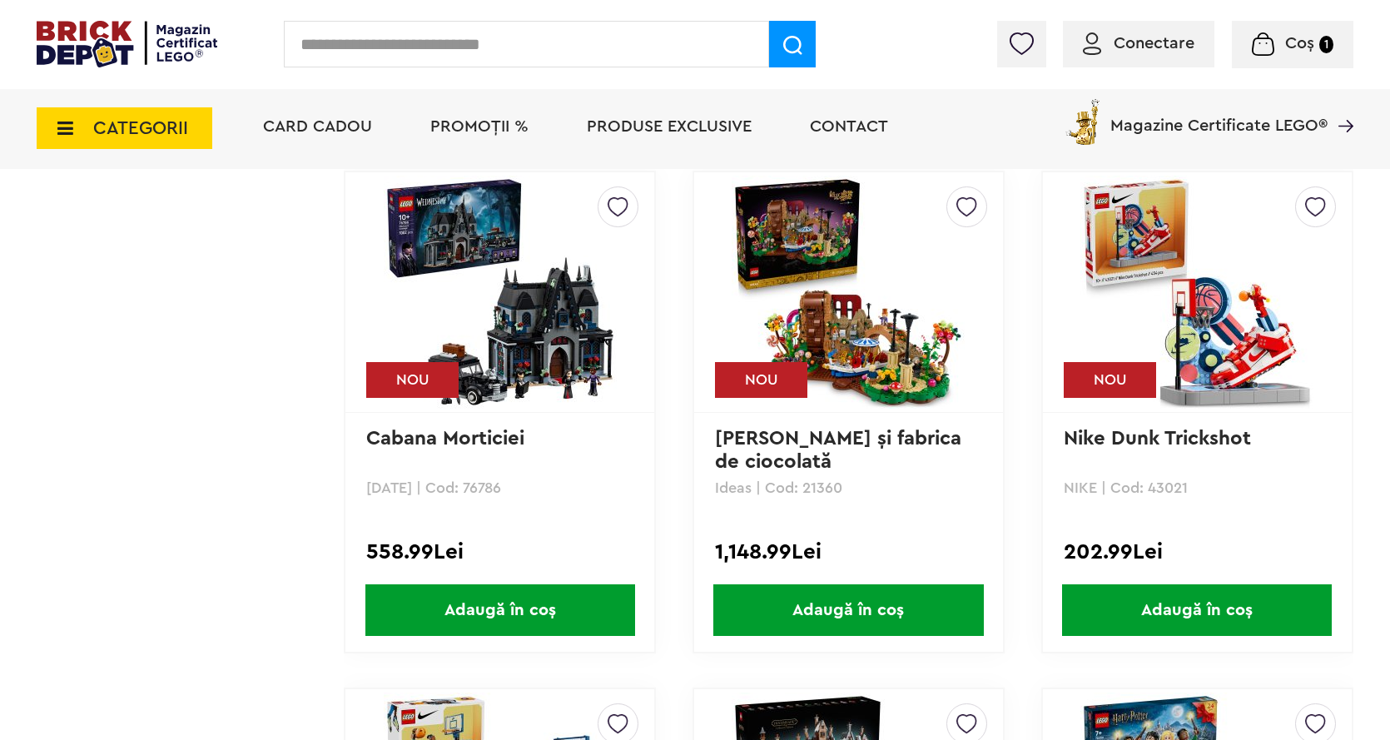
scroll to position [1956, 0]
